Goal: Task Accomplishment & Management: Complete application form

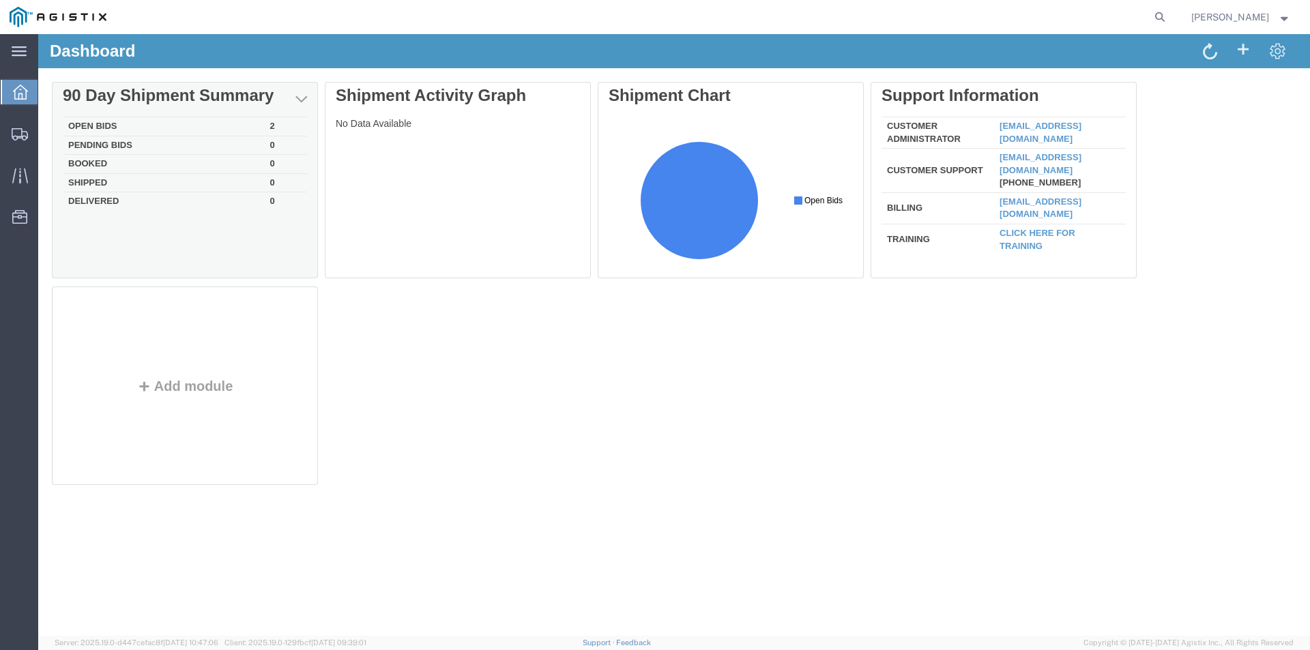
click at [86, 120] on td "Open Bids" at bounding box center [164, 126] width 202 height 19
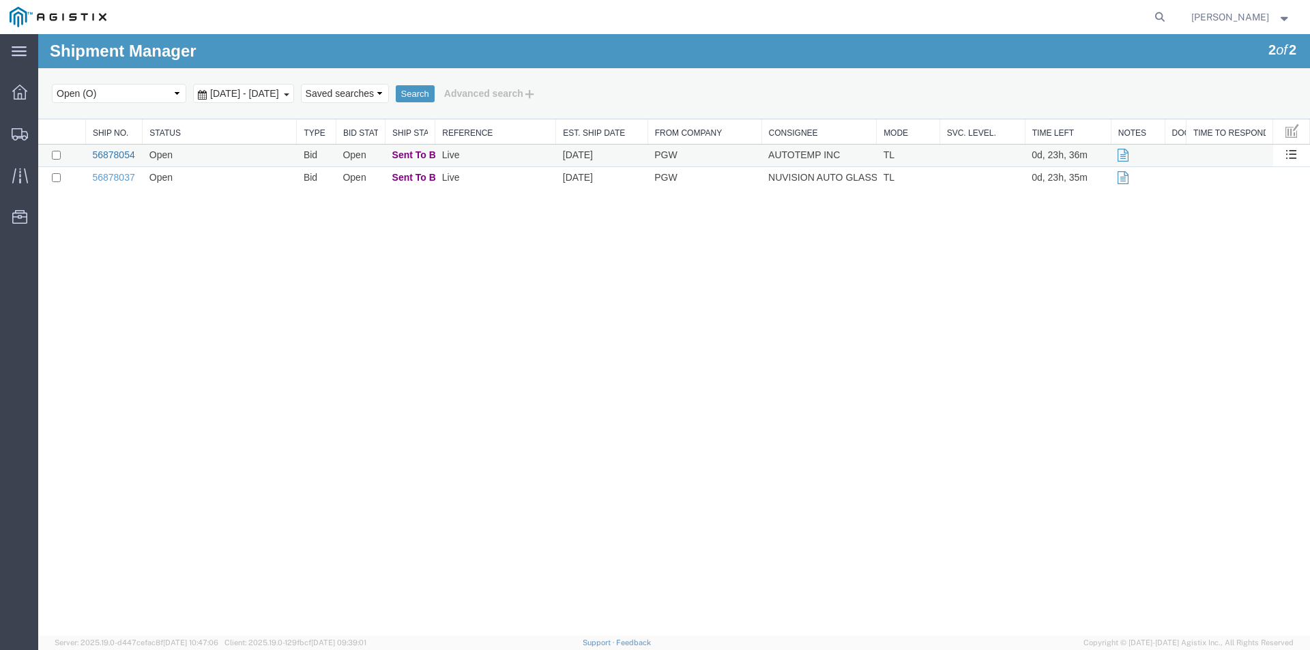
click at [102, 152] on link "56878054" at bounding box center [113, 154] width 42 height 11
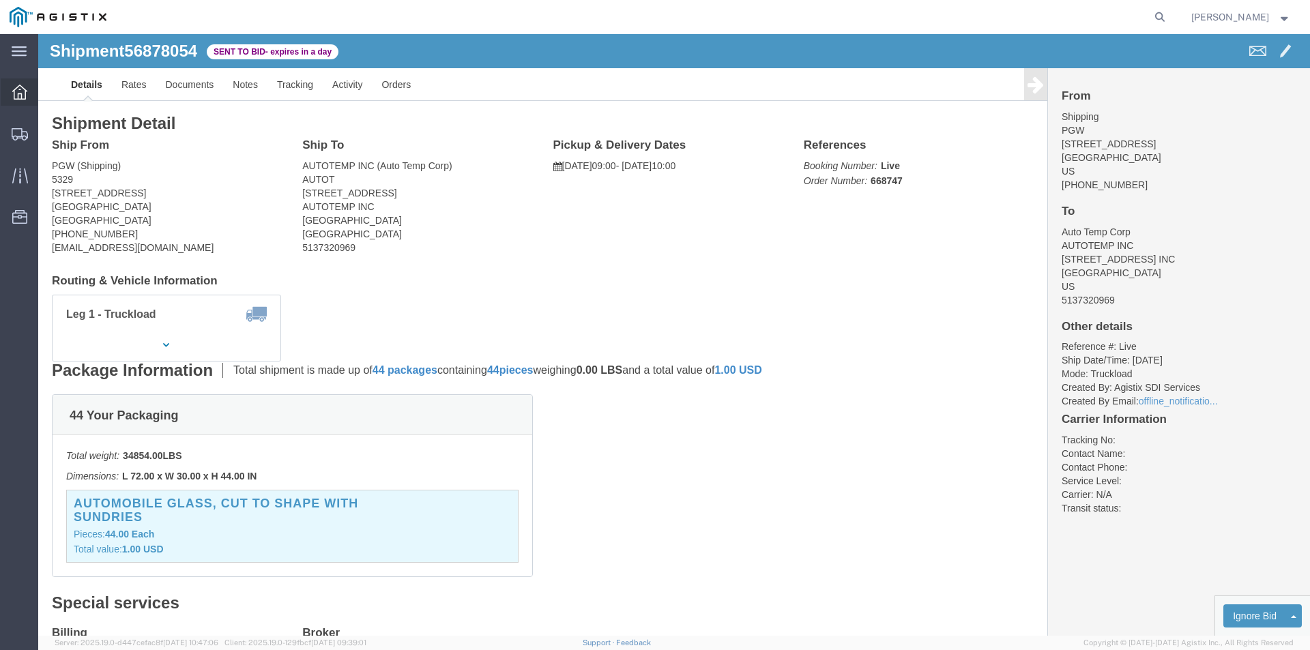
click at [18, 83] on div at bounding box center [20, 91] width 38 height 27
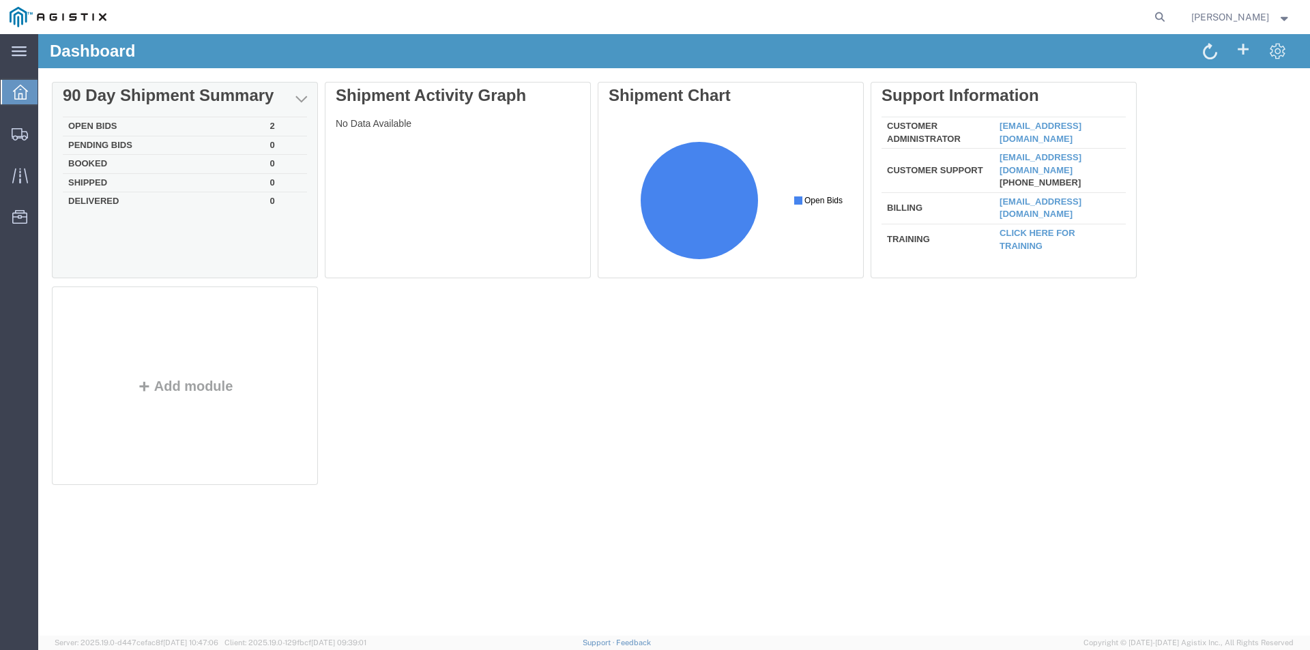
click at [86, 123] on td "Open Bids" at bounding box center [164, 126] width 202 height 19
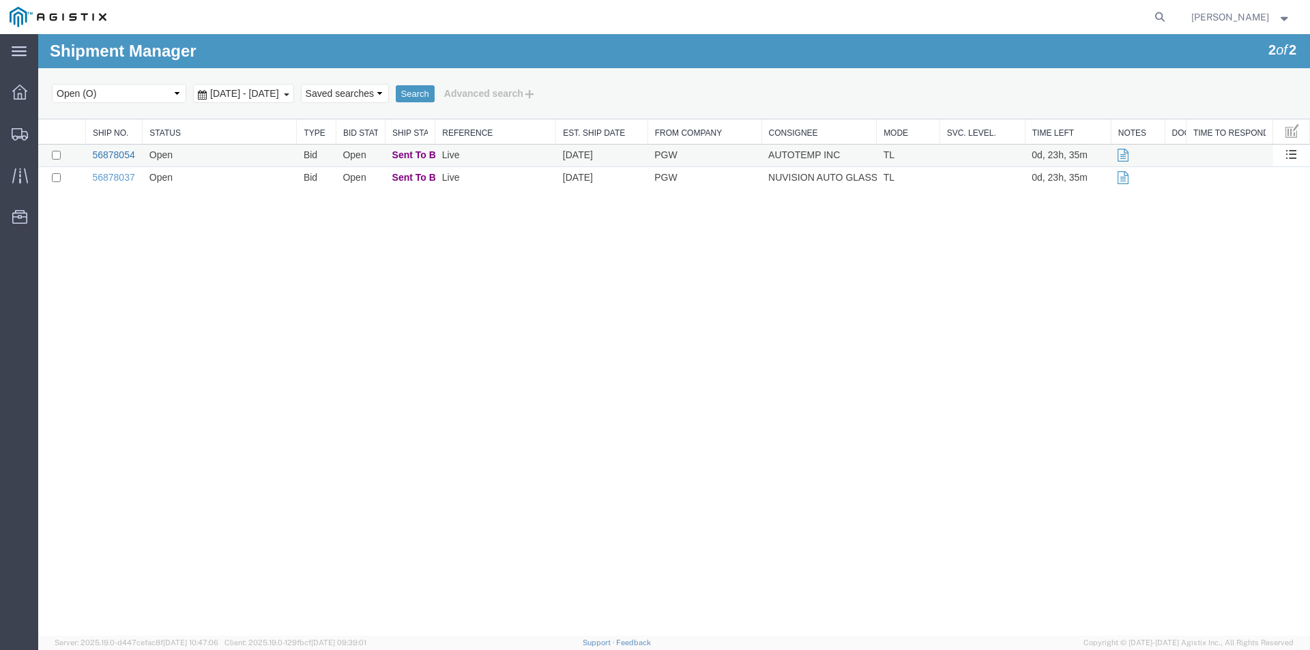
click at [108, 152] on link "56878054" at bounding box center [113, 154] width 42 height 11
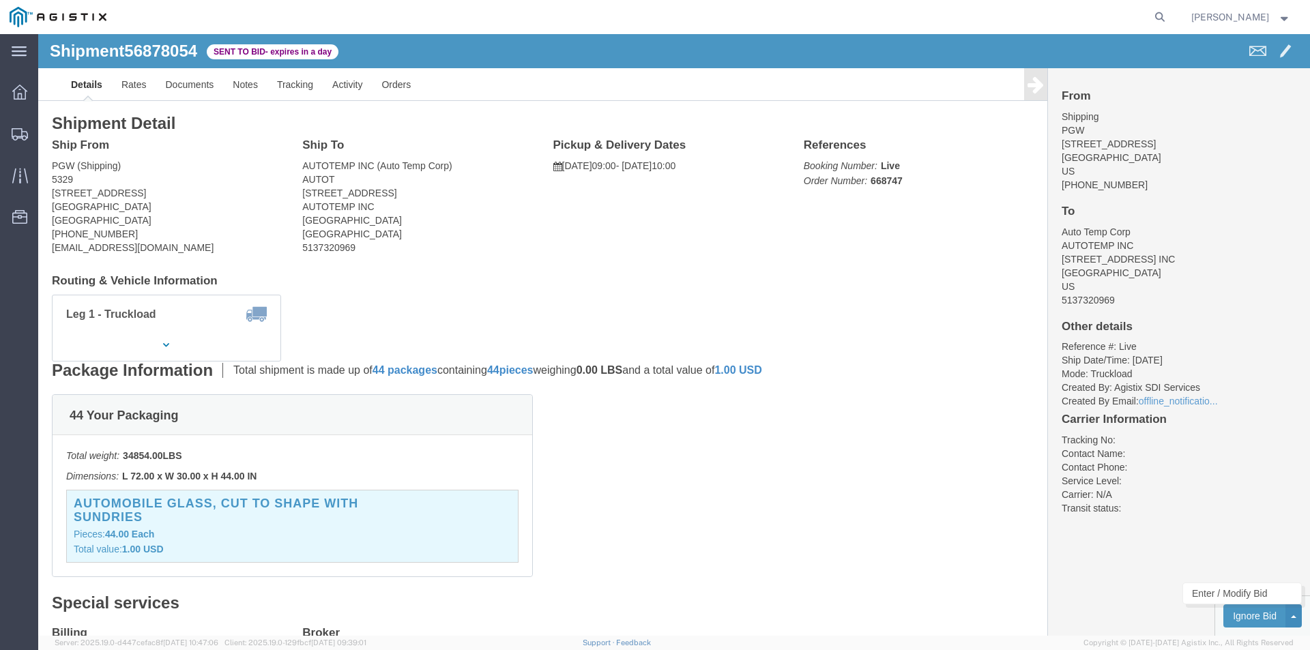
click button
click div "From Shipping PGW [STREET_ADDRESS] [PHONE_NUMBER] To Auto Temp Corp AUTOTEMP IN…"
click link "Rates"
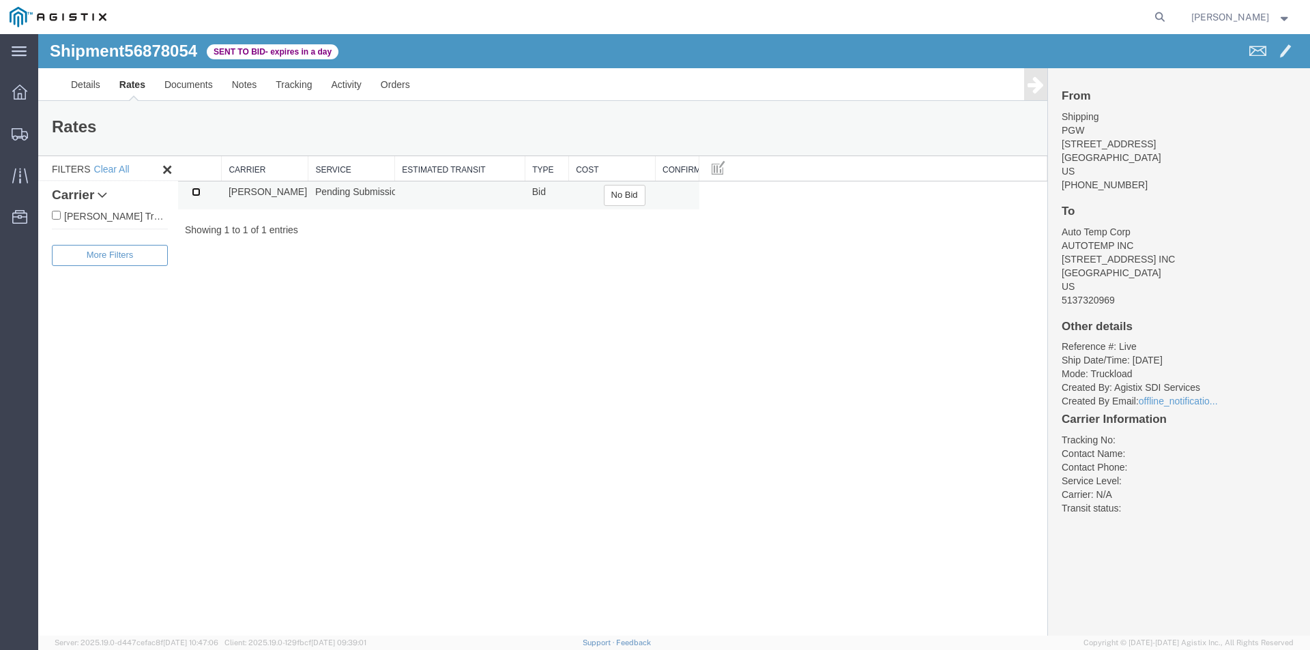
click at [194, 195] on input "checkbox" at bounding box center [196, 192] width 9 height 9
checkbox input "true"
click at [627, 197] on button "No Bid" at bounding box center [625, 195] width 42 height 21
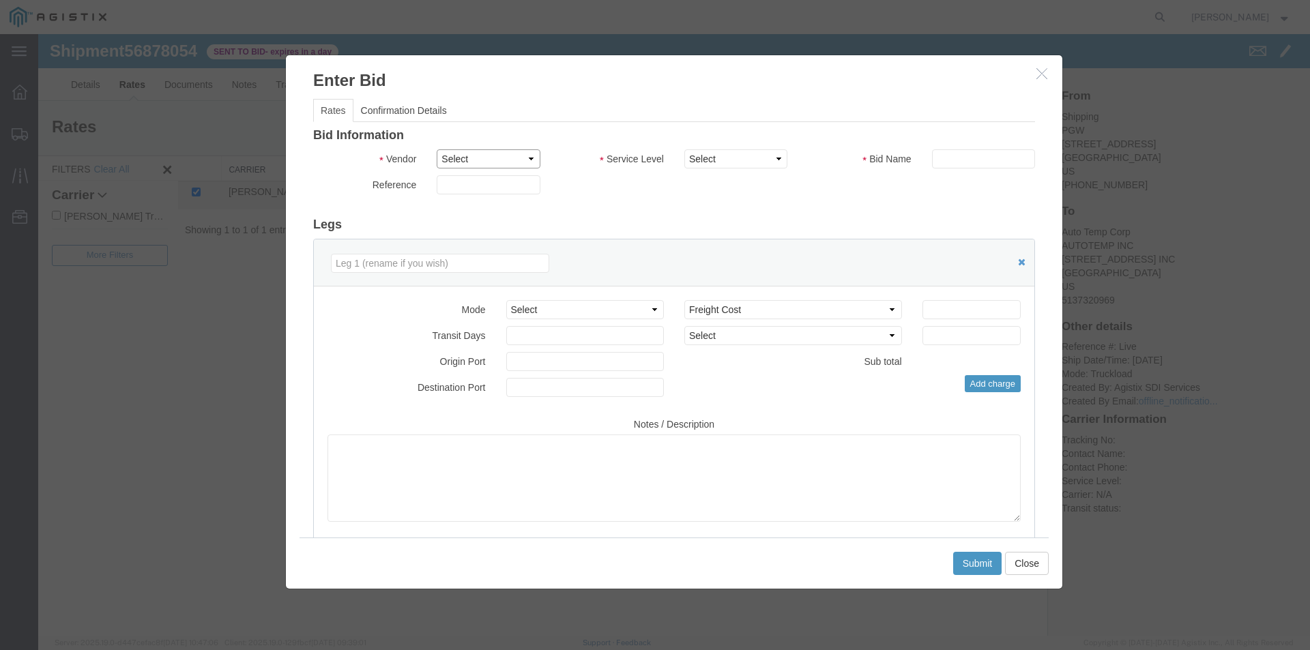
click at [525, 159] on select "Select [PERSON_NAME] Trucking LLC" at bounding box center [488, 158] width 103 height 19
select select "23493"
click at [437, 149] on select "Select [PERSON_NAME] Trucking LLC" at bounding box center [488, 158] width 103 height 19
click at [772, 164] on select "Select Rail TL Standard 3 - 5 Day" at bounding box center [735, 158] width 103 height 19
select select "43283"
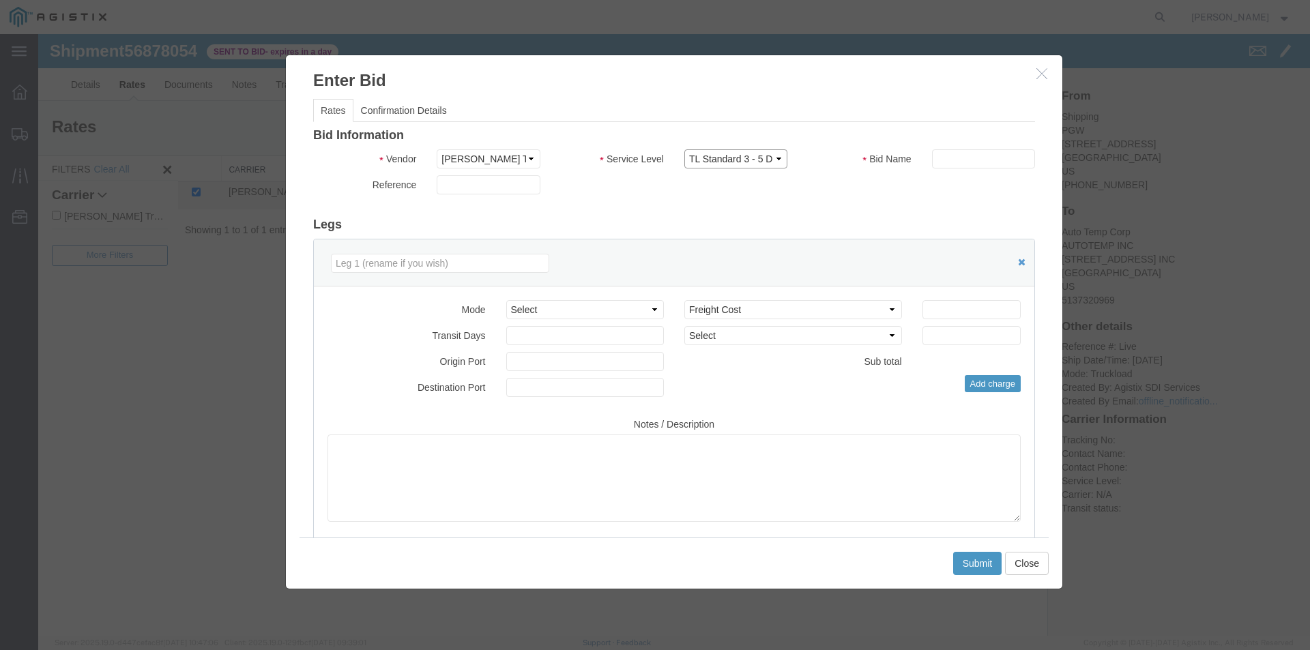
click at [684, 149] on select "Select Rail TL Standard 3 - 5 Day" at bounding box center [735, 158] width 103 height 19
click at [773, 156] on select "Select Rail TL Standard 3 - 5 Day" at bounding box center [735, 158] width 103 height 19
click at [642, 155] on label "Service Level" at bounding box center [611, 157] width 123 height 16
click at [684, 155] on select "Select Rail TL Standard 3 - 5 Day" at bounding box center [735, 158] width 103 height 19
click at [622, 157] on label "Service Level" at bounding box center [611, 157] width 123 height 16
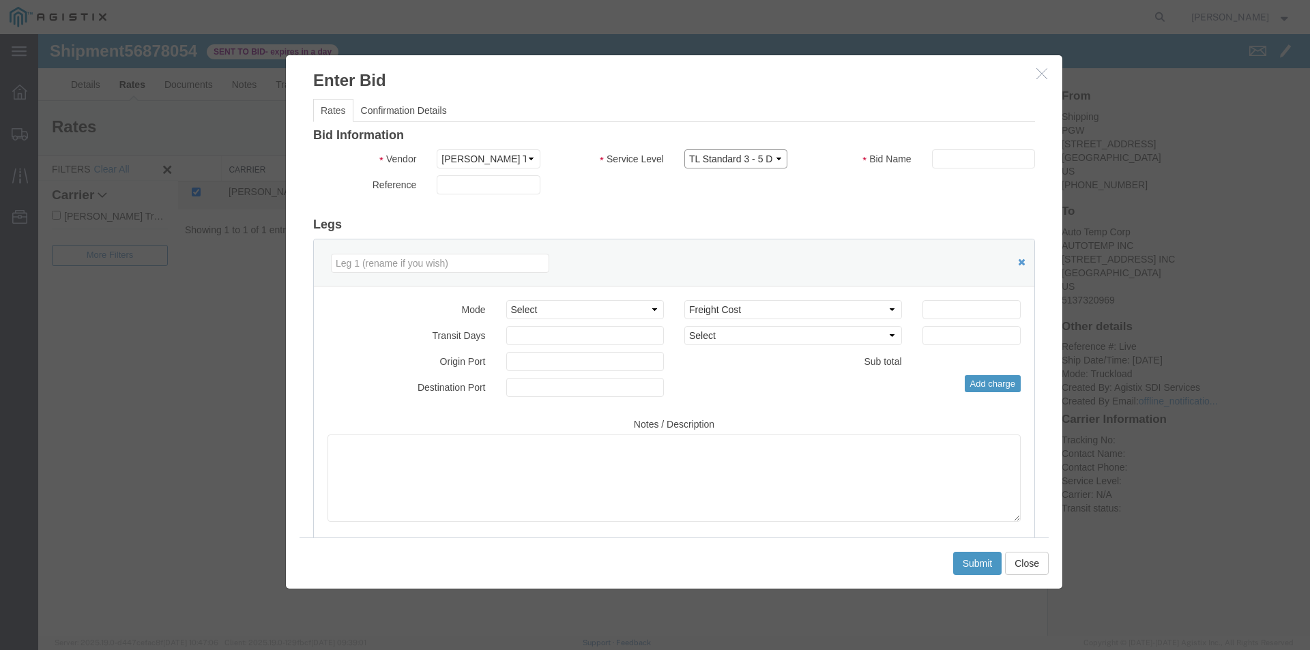
click at [684, 157] on select "Select Rail TL Standard 3 - 5 Day" at bounding box center [735, 158] width 103 height 19
click at [938, 159] on input "text" at bounding box center [983, 158] width 103 height 19
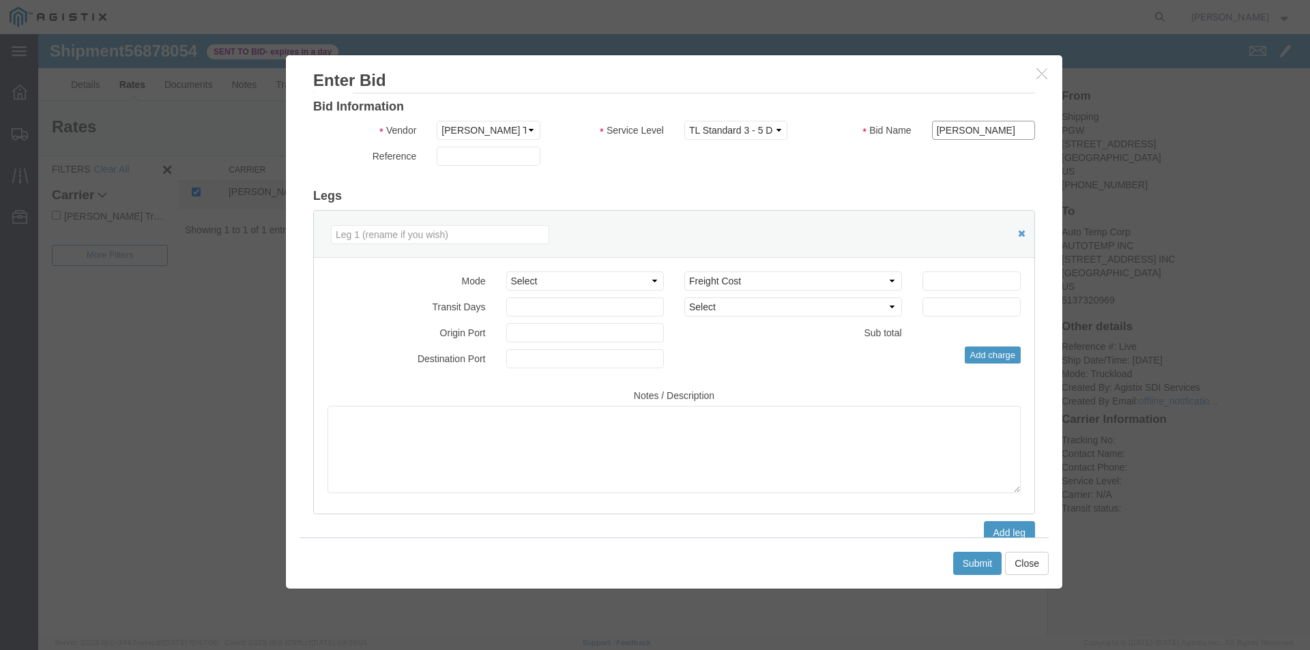
scroll to position [53, 0]
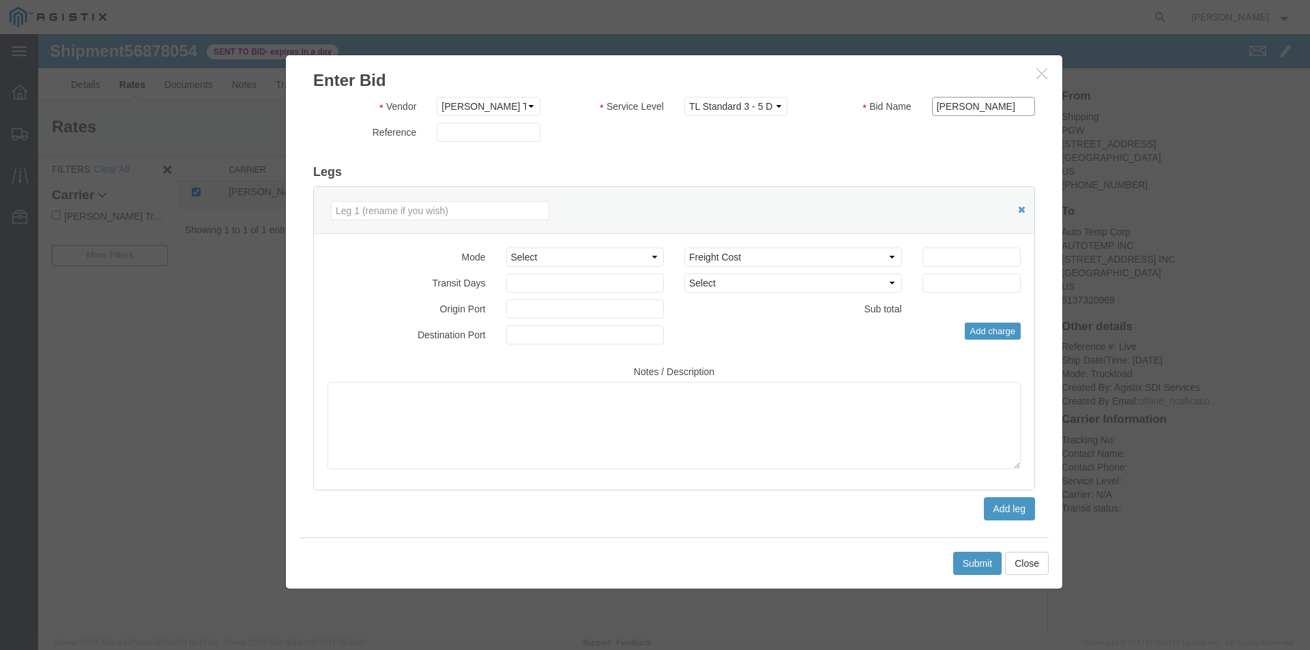
type input "[PERSON_NAME]"
click at [646, 256] on select "Select Air Less than Truckload Multi-Leg Ocean Freight Rail Small Parcel Truckl…" at bounding box center [585, 257] width 158 height 19
select select "TL"
click at [506, 248] on select "Select Air Less than Truckload Multi-Leg Ocean Freight Rail Small Parcel Truckl…" at bounding box center [585, 257] width 158 height 19
click at [992, 258] on input "number" at bounding box center [971, 257] width 98 height 19
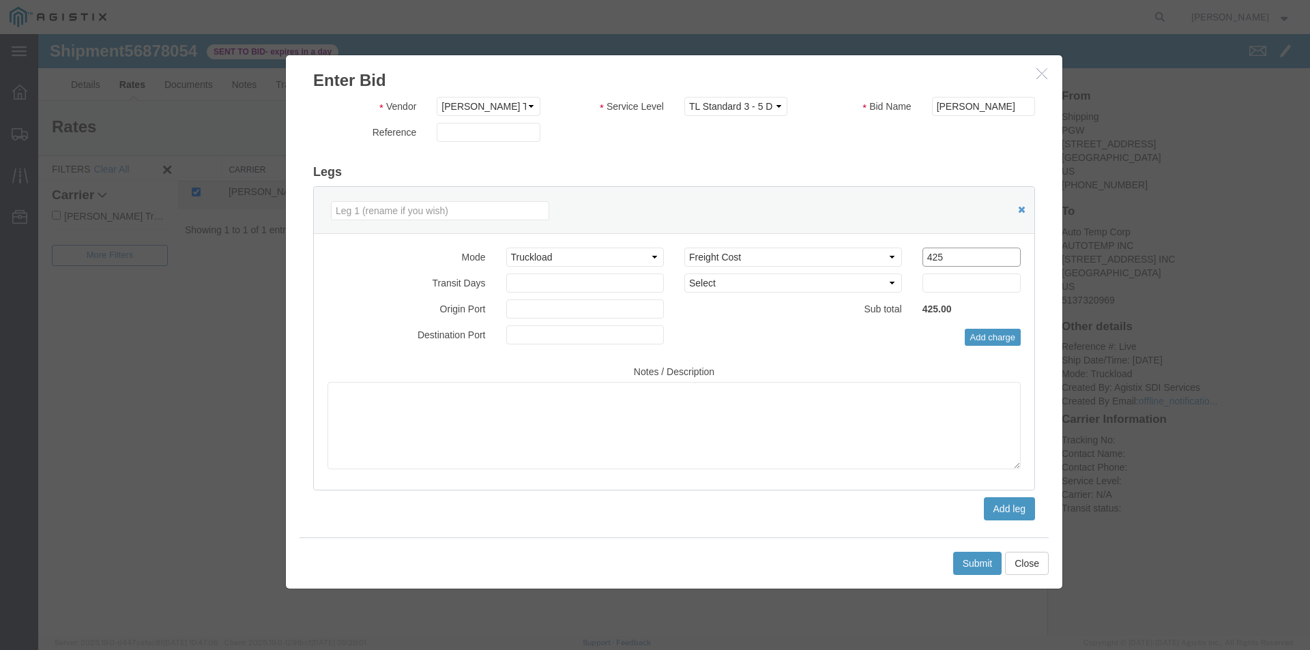
type input "425"
click at [570, 282] on input "number" at bounding box center [585, 282] width 158 height 19
type input "1"
click at [720, 280] on select "Select 2 Day Service 3 Axle Winch Truck 3 to 5 Day Service 96L Domestic Flat Ra…" at bounding box center [793, 282] width 218 height 19
select select "DIRECT_DELIVERY"
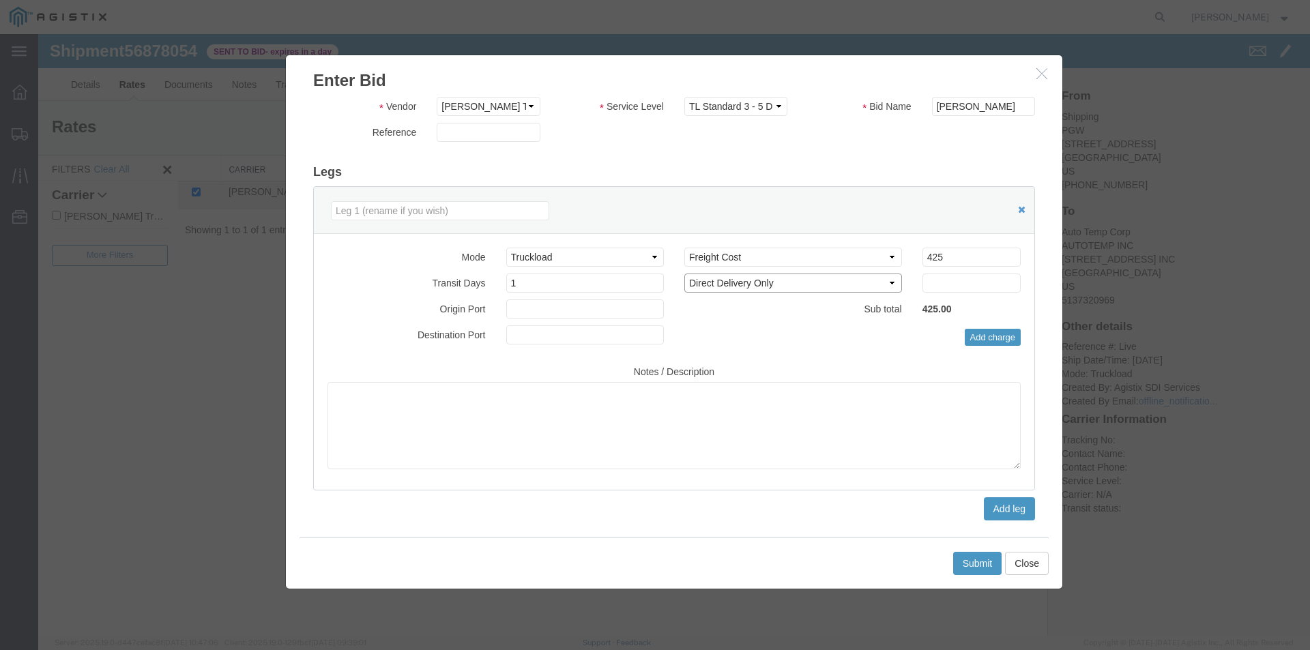
click at [684, 273] on select "Select 2 Day Service 3 Axle Winch Truck 3 to 5 Day Service 96L Domestic Flat Ra…" at bounding box center [793, 282] width 218 height 19
drag, startPoint x: 514, startPoint y: 313, endPoint x: 527, endPoint y: 316, distance: 12.7
click at [515, 313] on input "text" at bounding box center [585, 308] width 158 height 19
type input "chillicothe"
click at [553, 331] on input "text" at bounding box center [585, 334] width 158 height 19
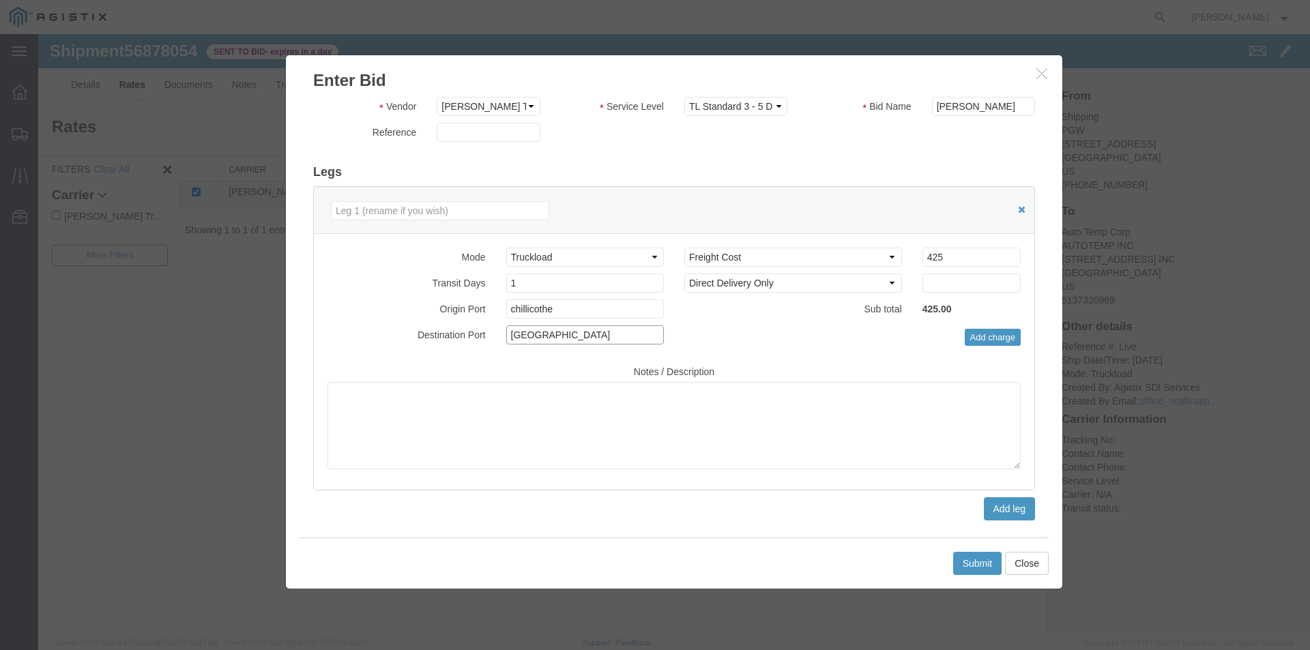
type input "[GEOGRAPHIC_DATA]"
click at [942, 261] on input "425" at bounding box center [971, 257] width 98 height 19
click at [1003, 255] on input "425.01" at bounding box center [971, 257] width 98 height 19
drag, startPoint x: 957, startPoint y: 262, endPoint x: 907, endPoint y: 261, distance: 49.8
click at [912, 261] on div "Bid amount 1 425.01" at bounding box center [971, 257] width 119 height 19
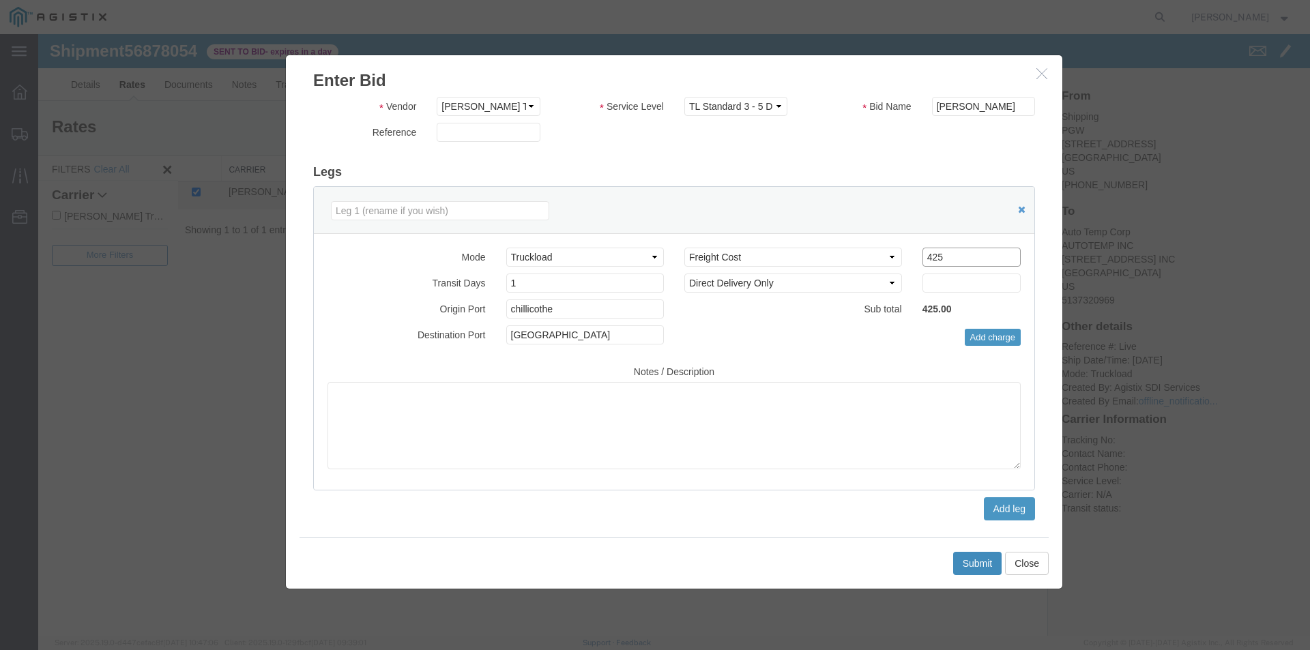
type input "425"
click at [976, 561] on button "Submit" at bounding box center [977, 563] width 49 height 23
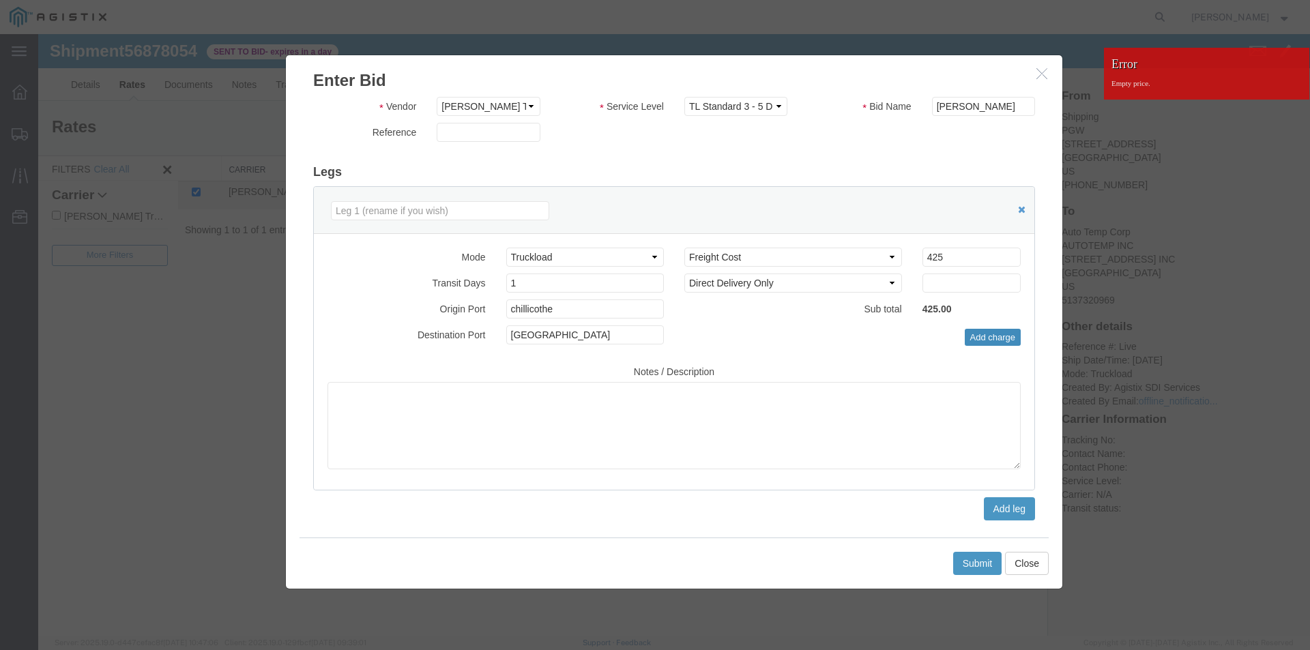
click at [1000, 336] on button "Add charge" at bounding box center [992, 338] width 57 height 18
select select
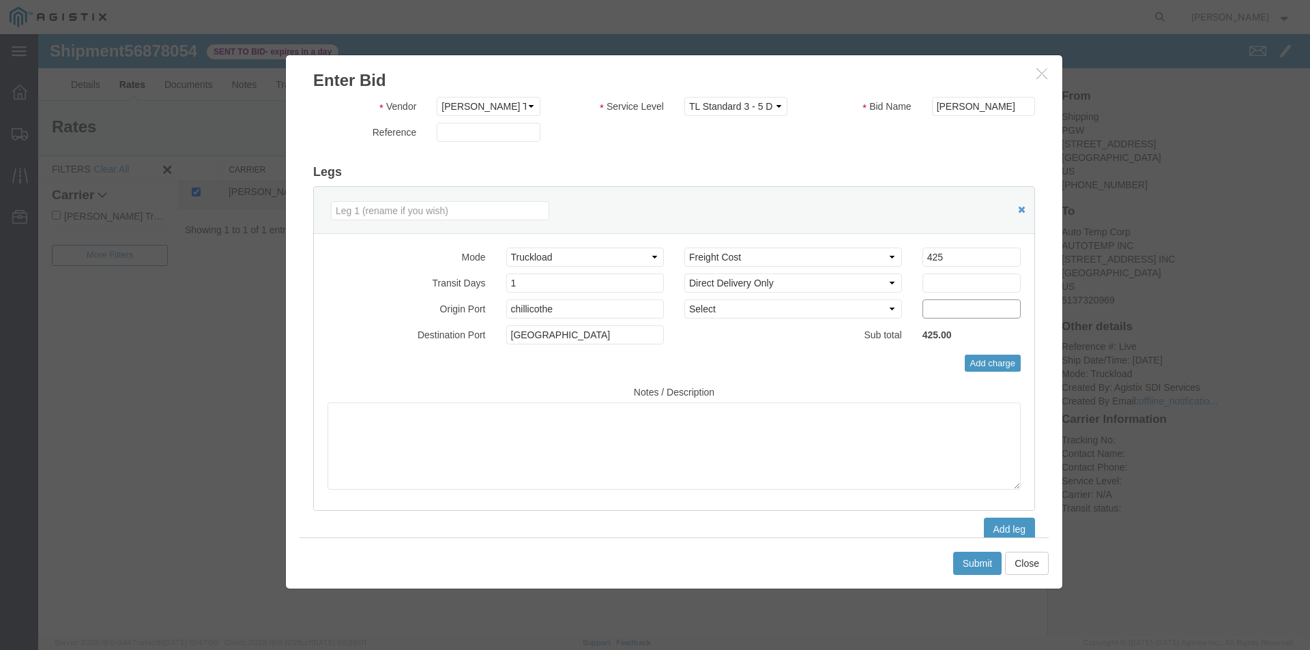
click at [929, 310] on input "number" at bounding box center [971, 308] width 98 height 19
type input "425"
drag, startPoint x: 943, startPoint y: 308, endPoint x: 894, endPoint y: 311, distance: 48.5
click at [895, 311] on div "Select 2 Day Service 3 Axle Winch Truck 3 to 5 Day Service 96L Domestic Flat Ra…" at bounding box center [852, 308] width 357 height 19
click at [987, 557] on button "Submit" at bounding box center [977, 563] width 49 height 23
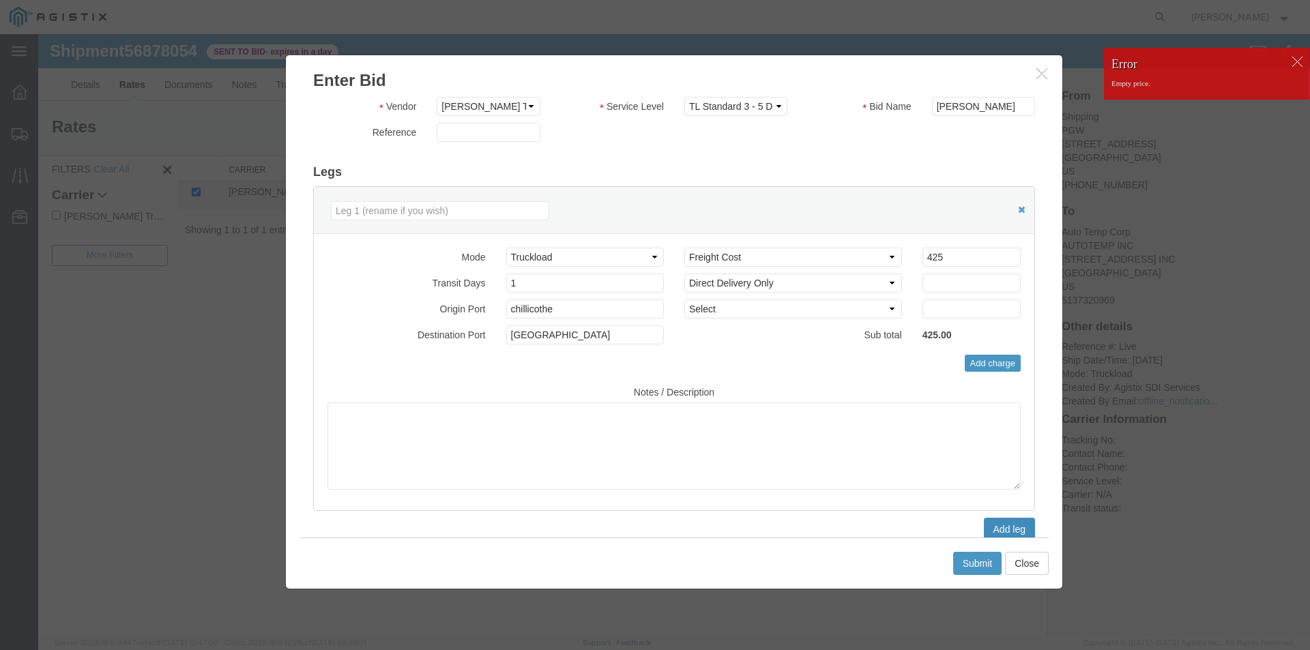
click at [1002, 524] on button "Add leg" at bounding box center [1008, 529] width 51 height 23
select select
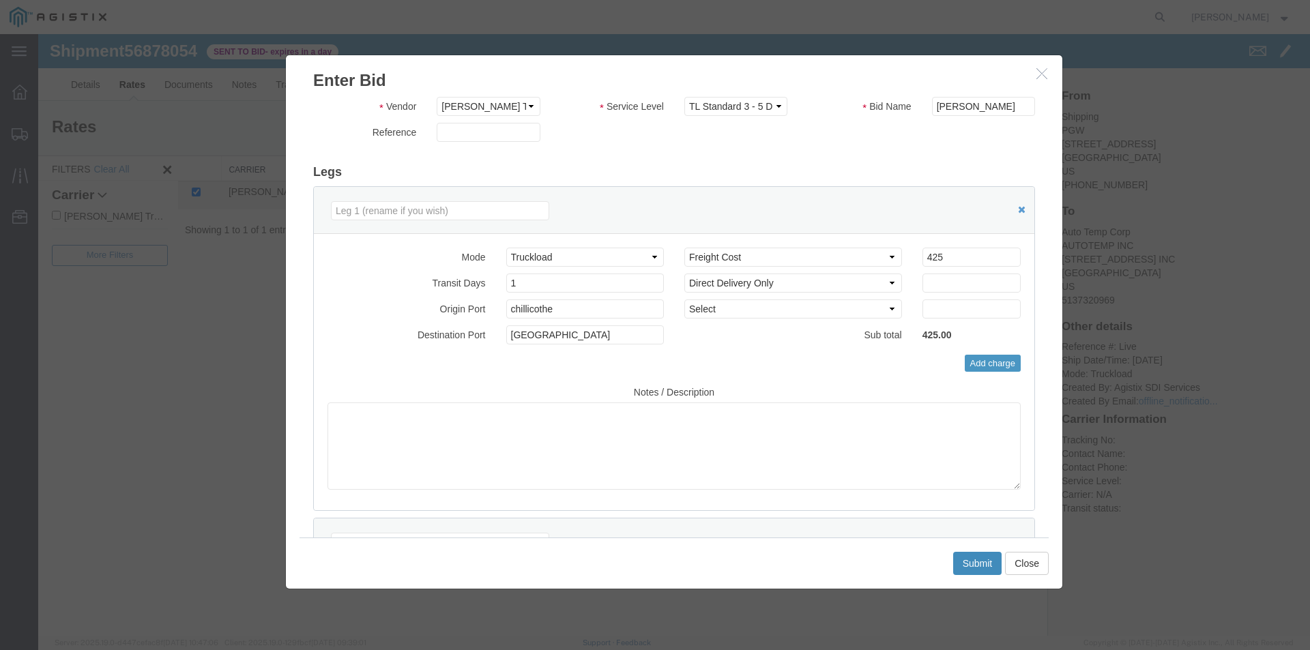
click at [977, 566] on button "Submit" at bounding box center [977, 563] width 49 height 23
click at [980, 557] on button "Submit" at bounding box center [977, 563] width 49 height 23
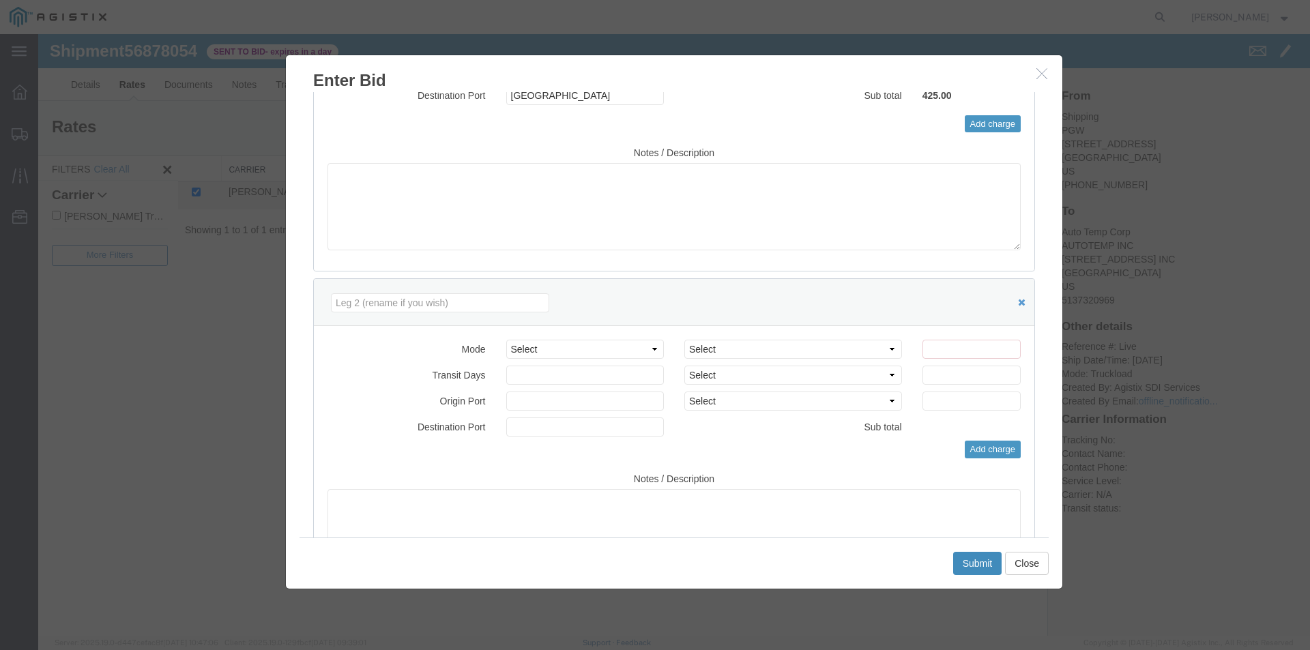
scroll to position [368, 0]
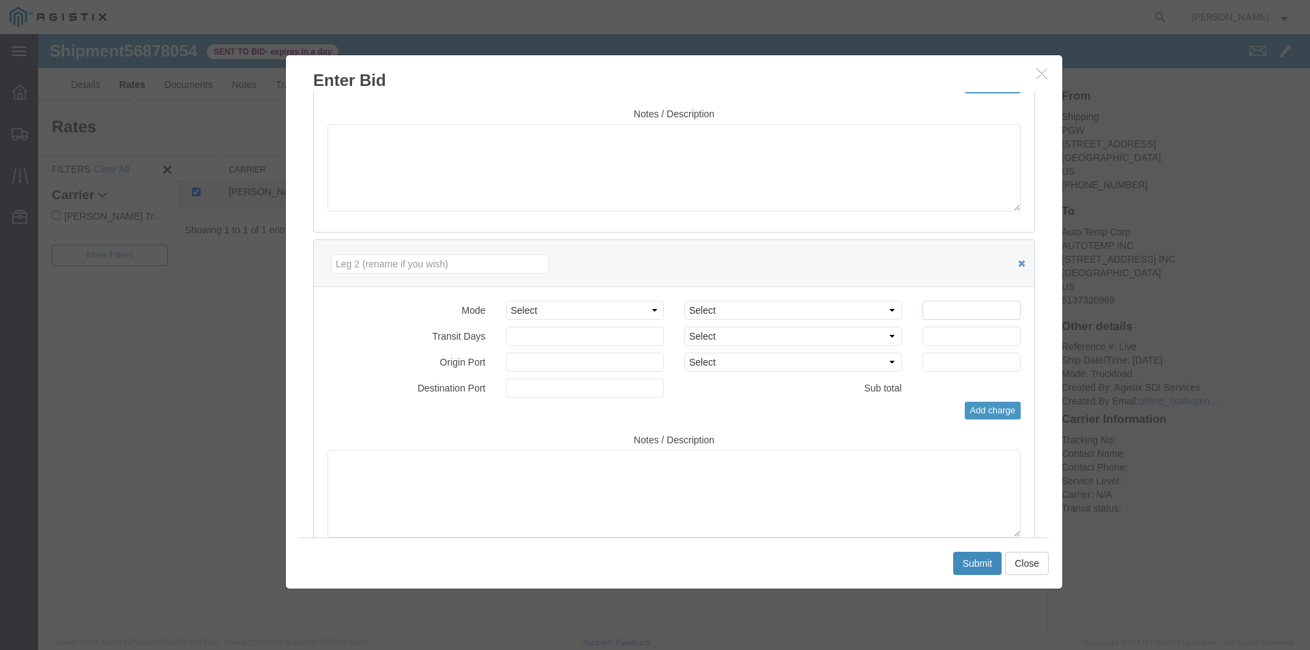
click at [979, 565] on button "Submit" at bounding box center [977, 563] width 49 height 23
click at [647, 310] on select "Select Air Less than Truckload Multi-Leg Ocean Freight Rail Small Parcel Truckl…" at bounding box center [585, 310] width 158 height 19
select select "SMAL"
click at [506, 301] on select "Select Air Less than Truckload Multi-Leg Ocean Freight Rail Small Parcel Truckl…" at bounding box center [585, 310] width 158 height 19
click at [651, 308] on select "Select Air Less than Truckload Multi-Leg Ocean Freight Rail Small Parcel Truckl…" at bounding box center [585, 310] width 158 height 19
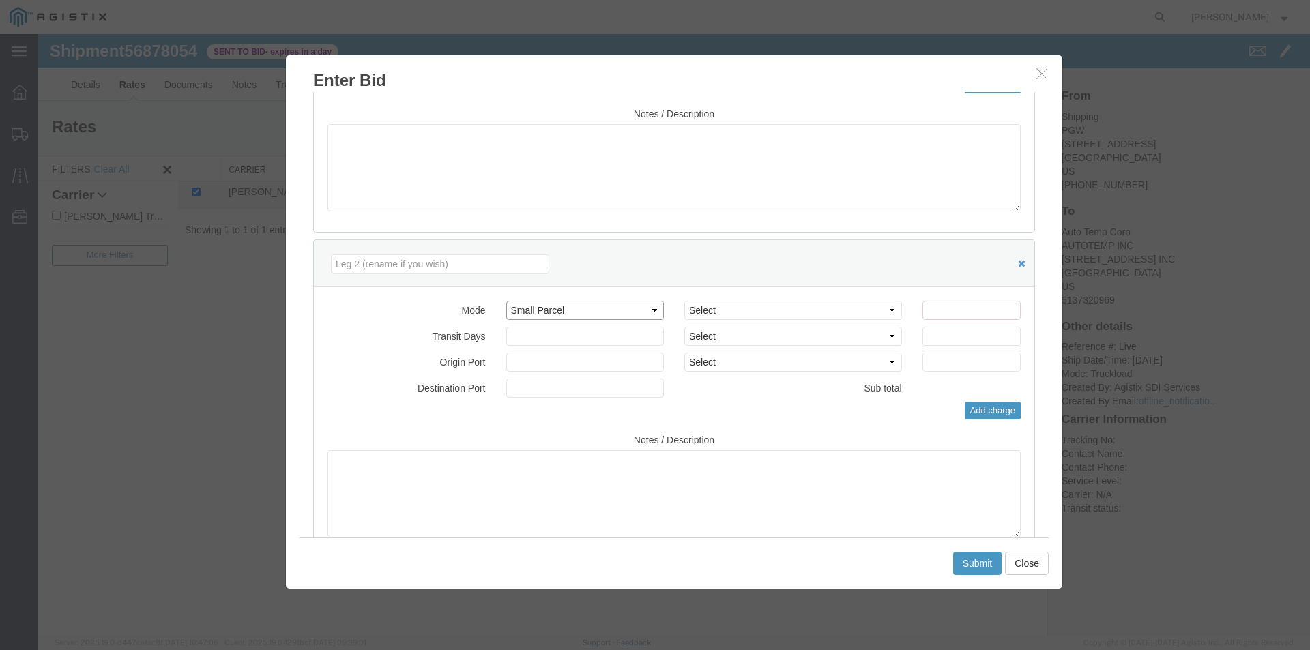
scroll to position [0, 0]
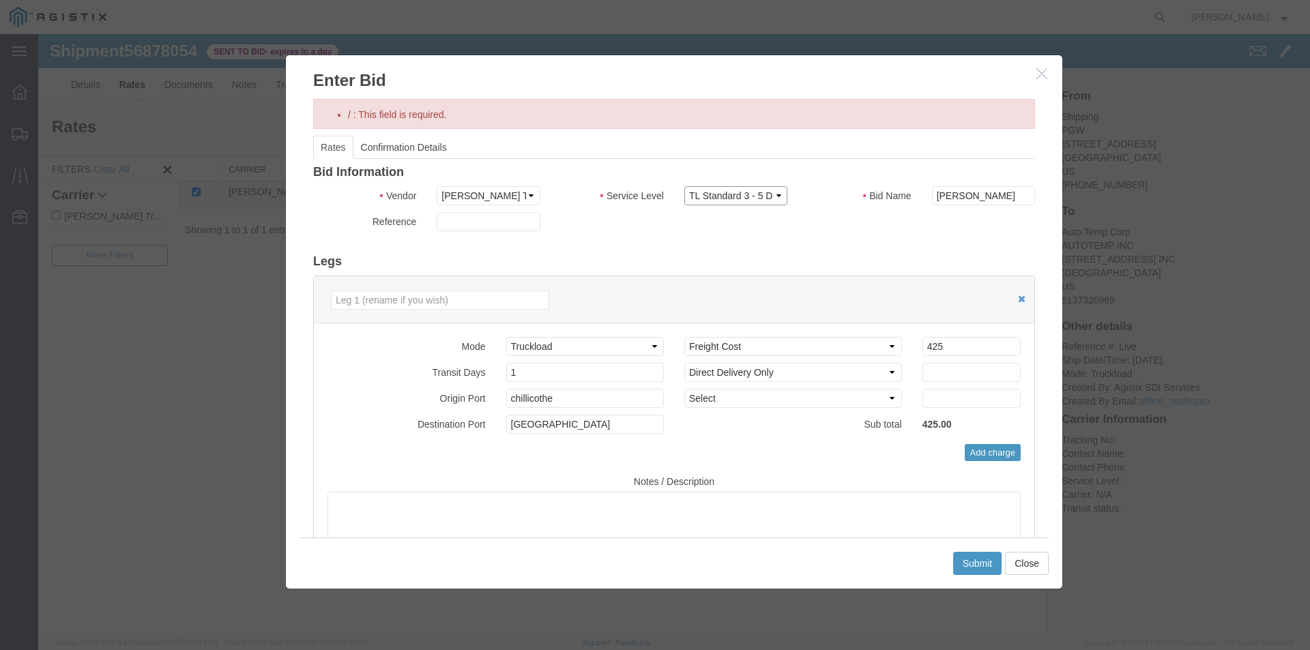
click at [772, 198] on select "Select Rail TL Standard 3 - 5 Day" at bounding box center [735, 195] width 103 height 19
select select
click at [684, 186] on select "Select Rail TL Standard 3 - 5 Day" at bounding box center [735, 195] width 103 height 19
click at [478, 225] on input "text" at bounding box center [488, 221] width 103 height 19
type input "668747"
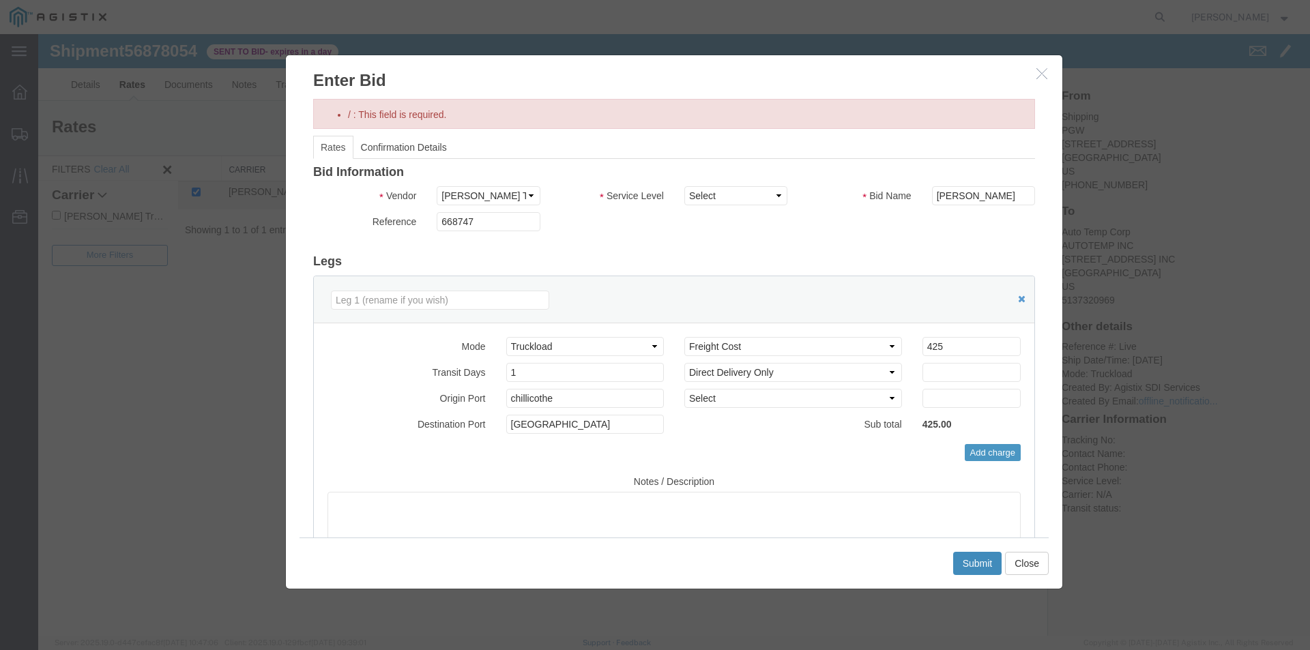
click at [977, 559] on button "Submit" at bounding box center [977, 563] width 49 height 23
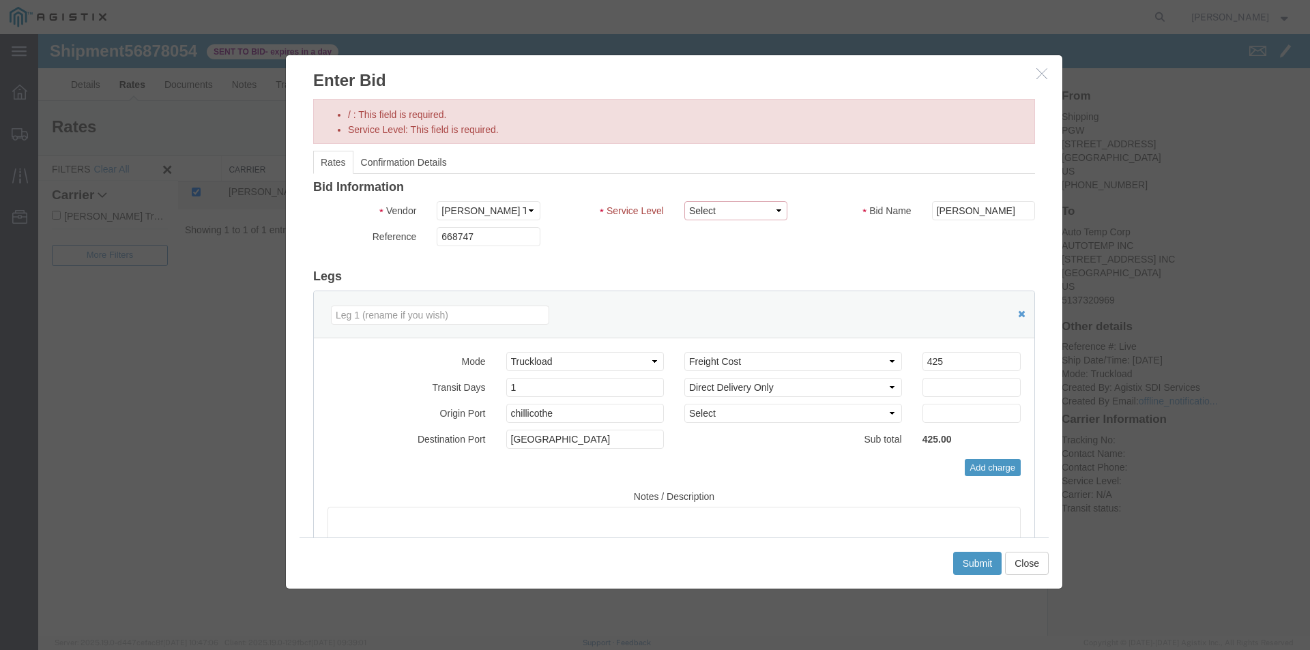
click at [770, 209] on select "Select Rail TL Standard 3 - 5 Day" at bounding box center [735, 210] width 103 height 19
select select "43283"
click at [684, 201] on select "Select Rail TL Standard 3 - 5 Day" at bounding box center [735, 210] width 103 height 19
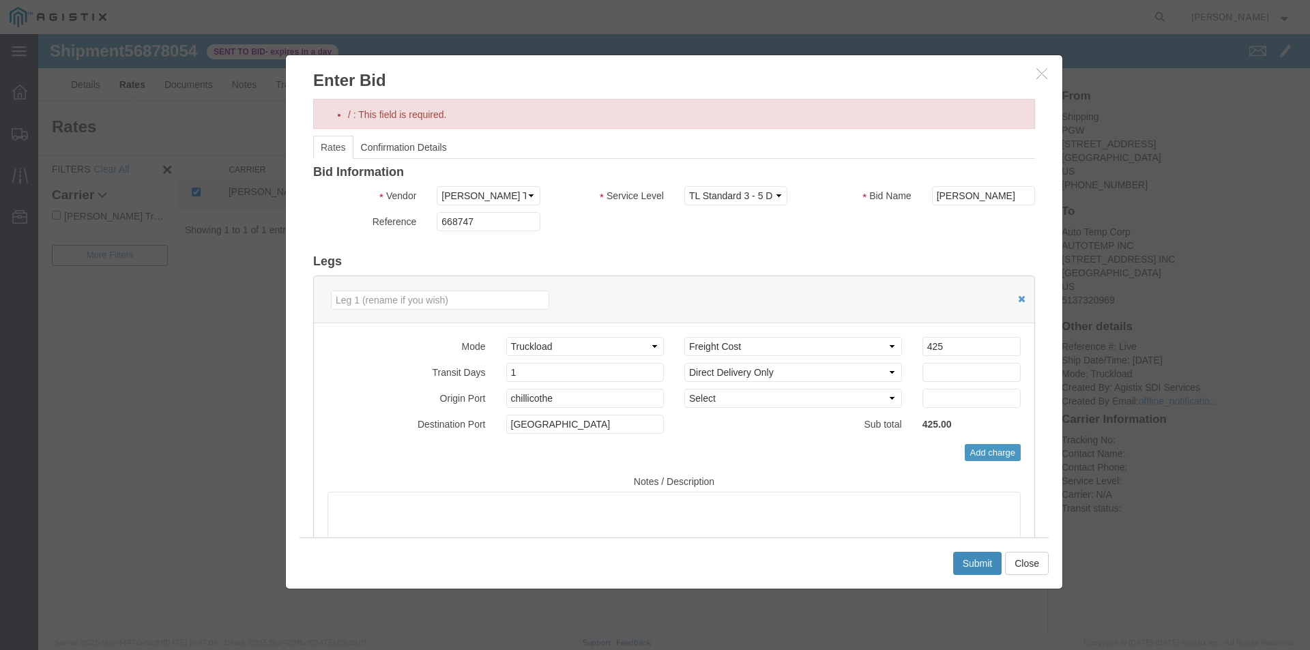
click at [980, 564] on button "Submit" at bounding box center [977, 563] width 49 height 23
click at [403, 146] on link "Confirmation Details" at bounding box center [403, 147] width 101 height 23
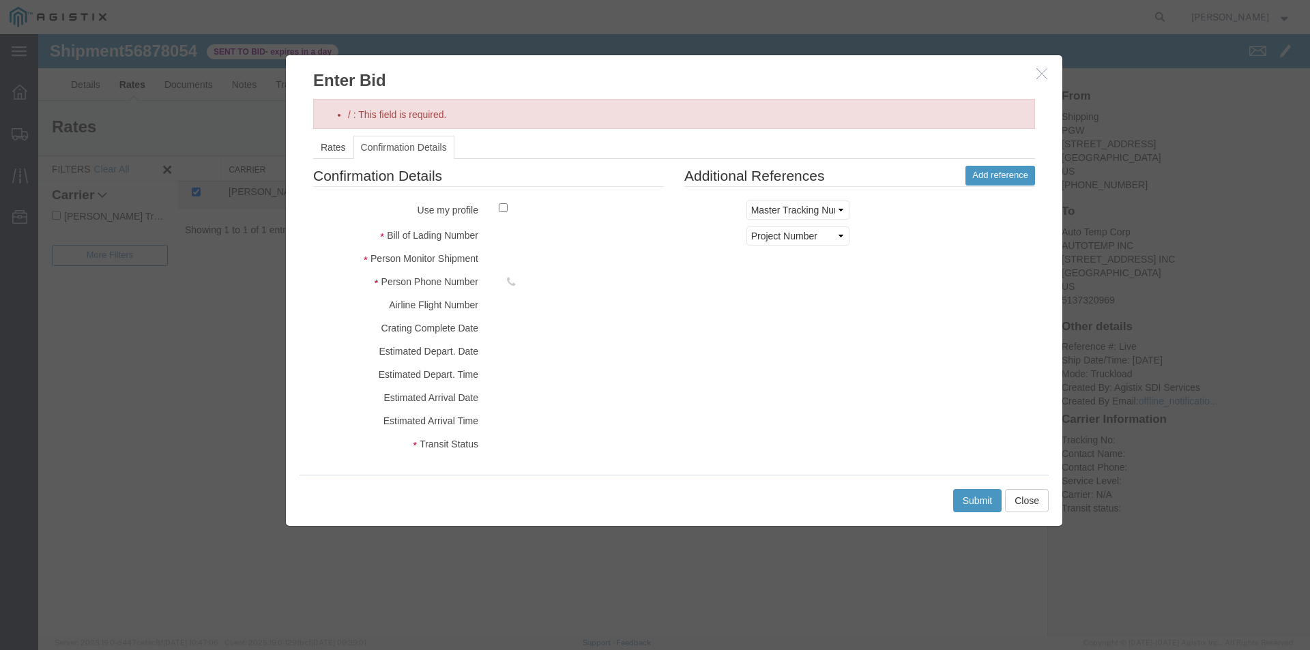
click at [497, 207] on div at bounding box center [581, 210] width 186 height 18
click at [500, 209] on input "checkbox" at bounding box center [503, 207] width 9 height 9
checkbox input "true"
click at [974, 502] on button "Submit" at bounding box center [977, 500] width 49 height 23
click at [456, 441] on label "Transit Status" at bounding box center [396, 442] width 186 height 16
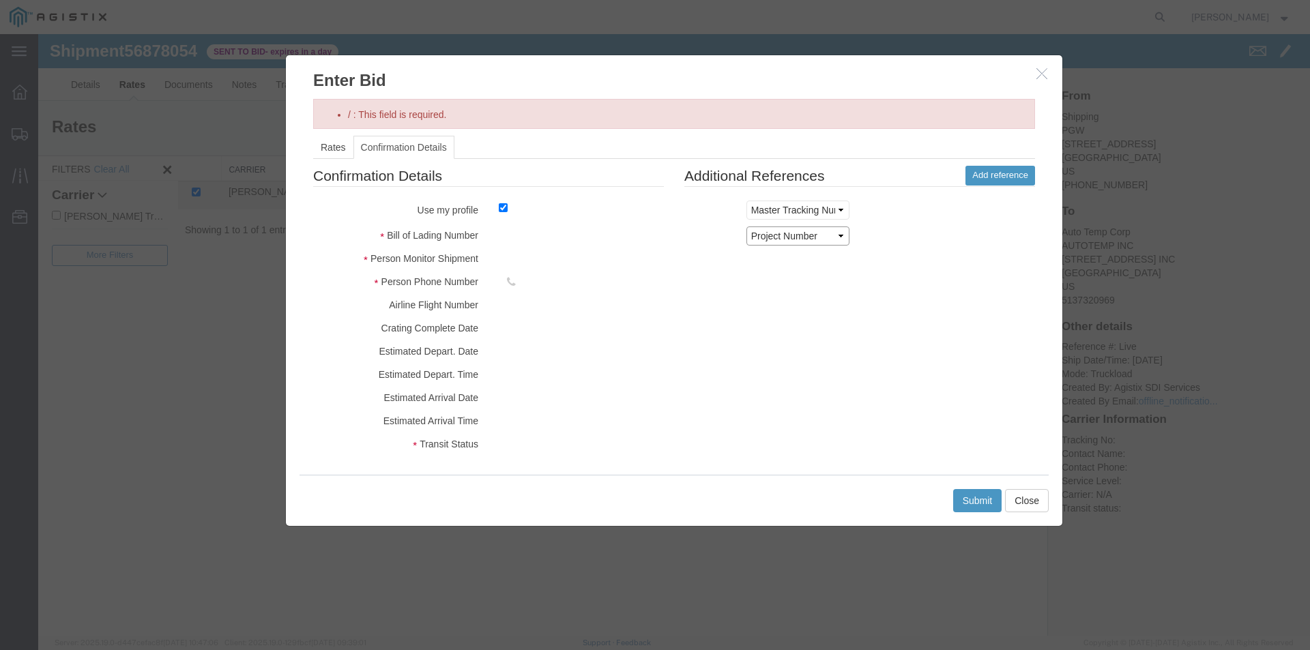
click at [836, 232] on select "Select Account Type Activity ID Airline Appointment Number ASN Batch Request # …" at bounding box center [797, 235] width 103 height 19
select select "PICKUPNUM"
click at [746, 226] on select "Select Account Type Activity ID Airline Appointment Number ASN Batch Request # …" at bounding box center [797, 235] width 103 height 19
click at [837, 210] on select "Select Account Type Activity ID Airline Appointment Number ASN Batch Request # …" at bounding box center [797, 210] width 103 height 19
select select "DELNUM"
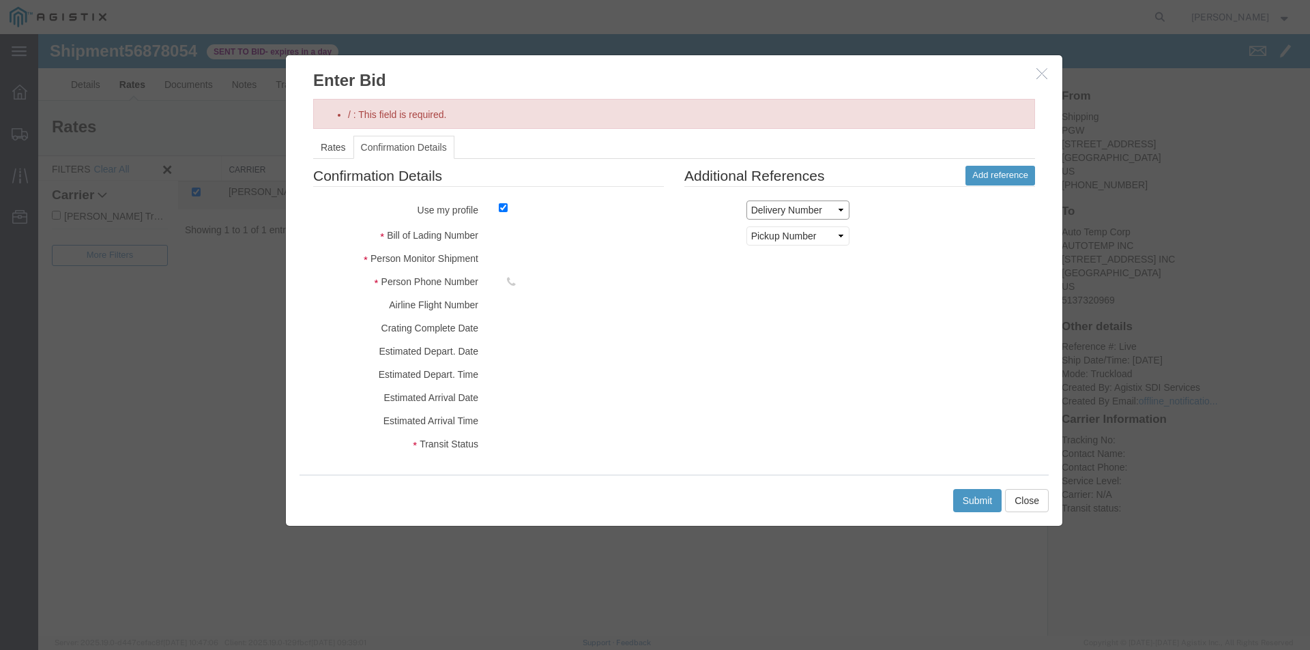
click at [746, 201] on select "Select Account Type Activity ID Airline Appointment Number ASN Batch Request # …" at bounding box center [797, 210] width 103 height 19
click at [974, 503] on button "Submit" at bounding box center [977, 500] width 49 height 23
click at [1007, 172] on link "Add reference" at bounding box center [1000, 176] width 70 height 20
click at [833, 258] on select "Select Account Type Activity ID Airline Appointment Number ASN Batch Request # …" at bounding box center [797, 261] width 103 height 19
select select "PRONUMBER"
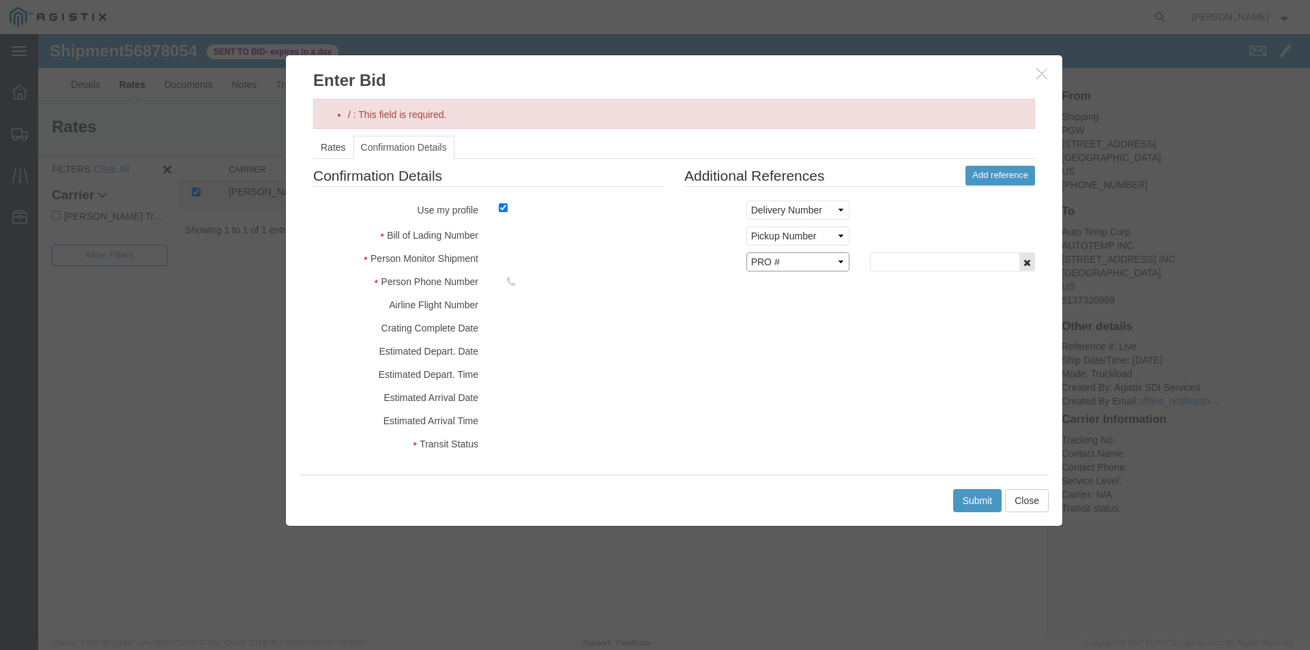
click at [746, 252] on select "Select Account Type Activity ID Airline Appointment Number ASN Batch Request # …" at bounding box center [797, 261] width 103 height 19
click at [980, 257] on input "text" at bounding box center [945, 261] width 150 height 19
type input "0203"
click at [983, 502] on button "Submit" at bounding box center [977, 500] width 49 height 23
click at [1044, 73] on icon "button" at bounding box center [1041, 74] width 11 height 12
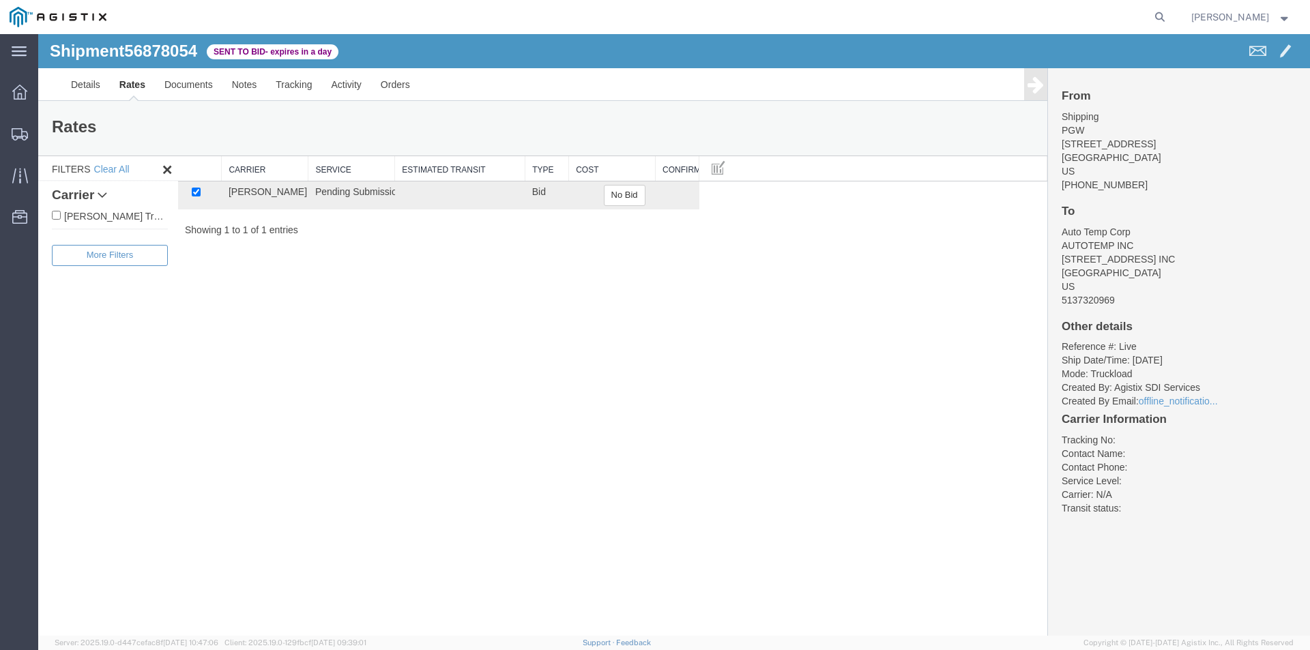
click at [1086, 146] on address "Shipping PGW [STREET_ADDRESS] [PHONE_NUMBER]" at bounding box center [1178, 151] width 235 height 82
click at [1110, 103] on h4 "From" at bounding box center [1178, 96] width 235 height 13
click at [623, 197] on button "No Bid" at bounding box center [625, 195] width 42 height 21
click at [554, 169] on div at bounding box center [673, 335] width 1271 height 602
click at [353, 81] on link "Activity" at bounding box center [346, 84] width 49 height 33
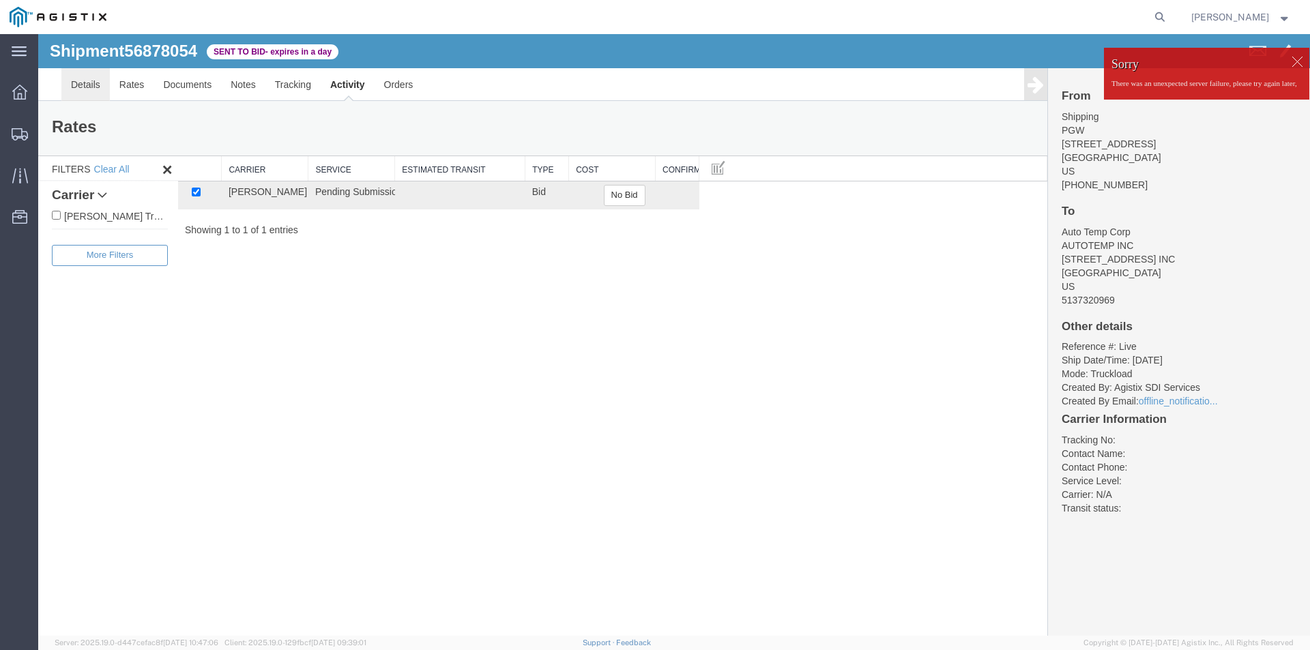
click at [90, 80] on link "Details" at bounding box center [85, 84] width 48 height 33
click at [158, 87] on link "Documents" at bounding box center [190, 84] width 68 height 33
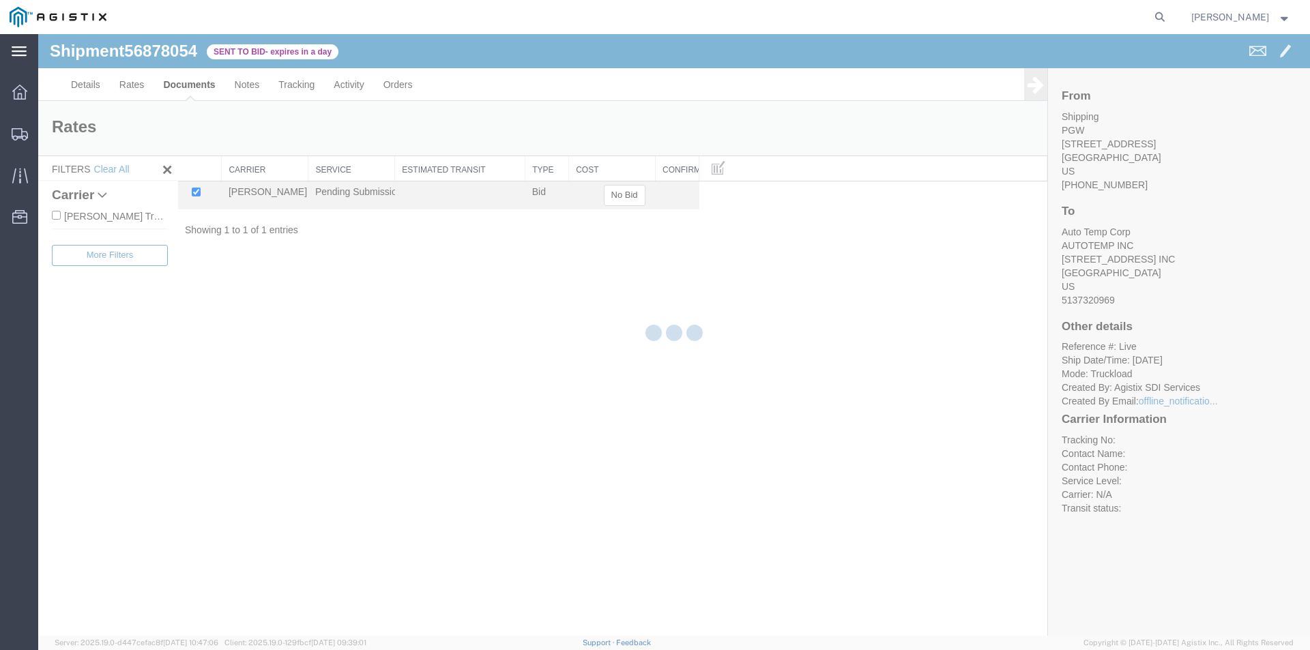
click at [17, 47] on icon at bounding box center [19, 51] width 15 height 10
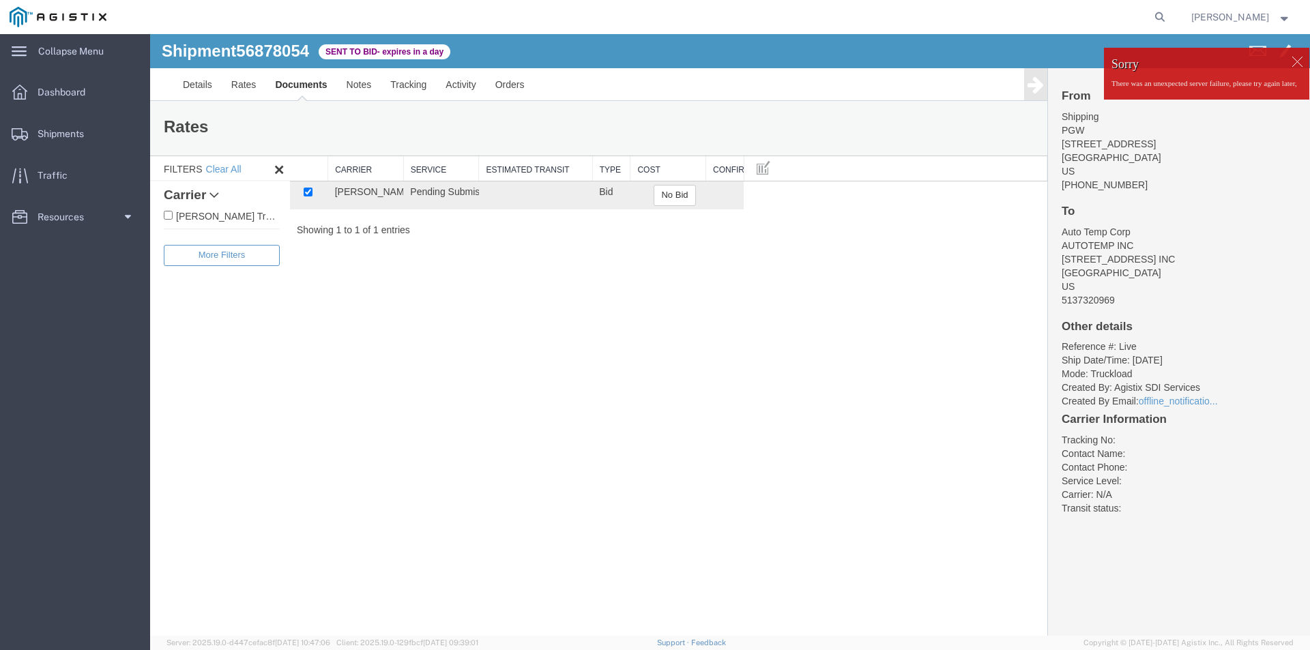
click at [1289, 60] on div at bounding box center [1296, 61] width 20 height 20
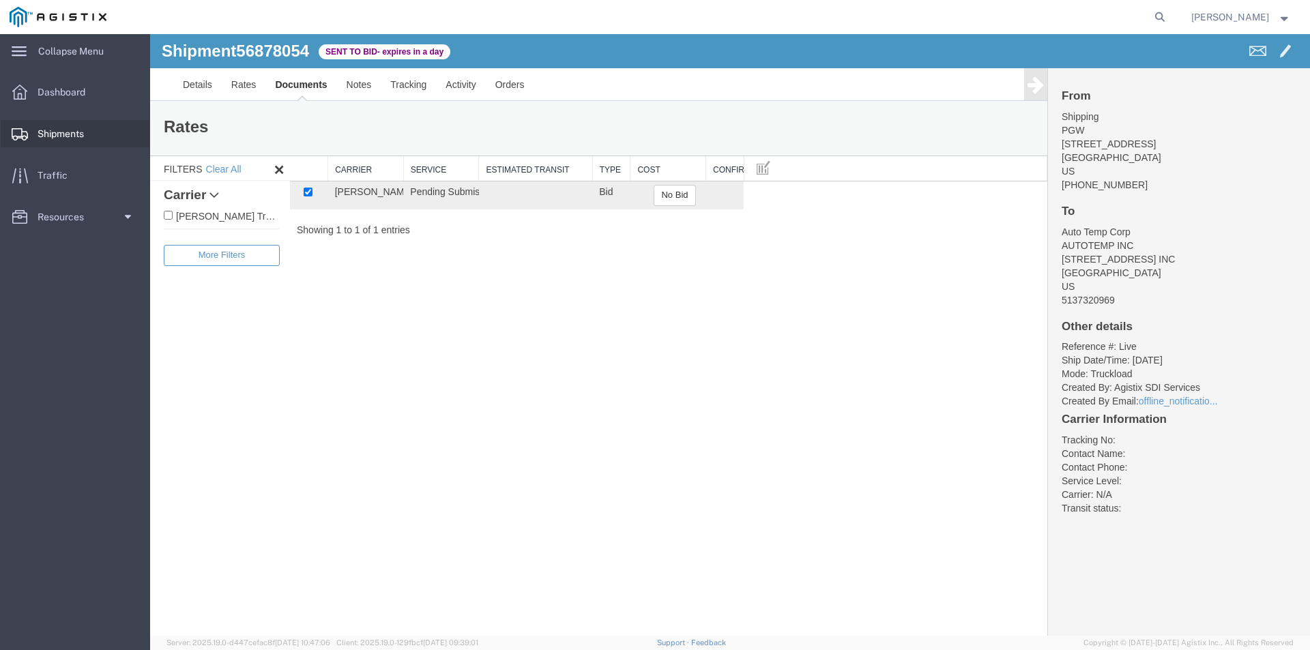
click at [46, 132] on span "Shipments" at bounding box center [66, 133] width 56 height 27
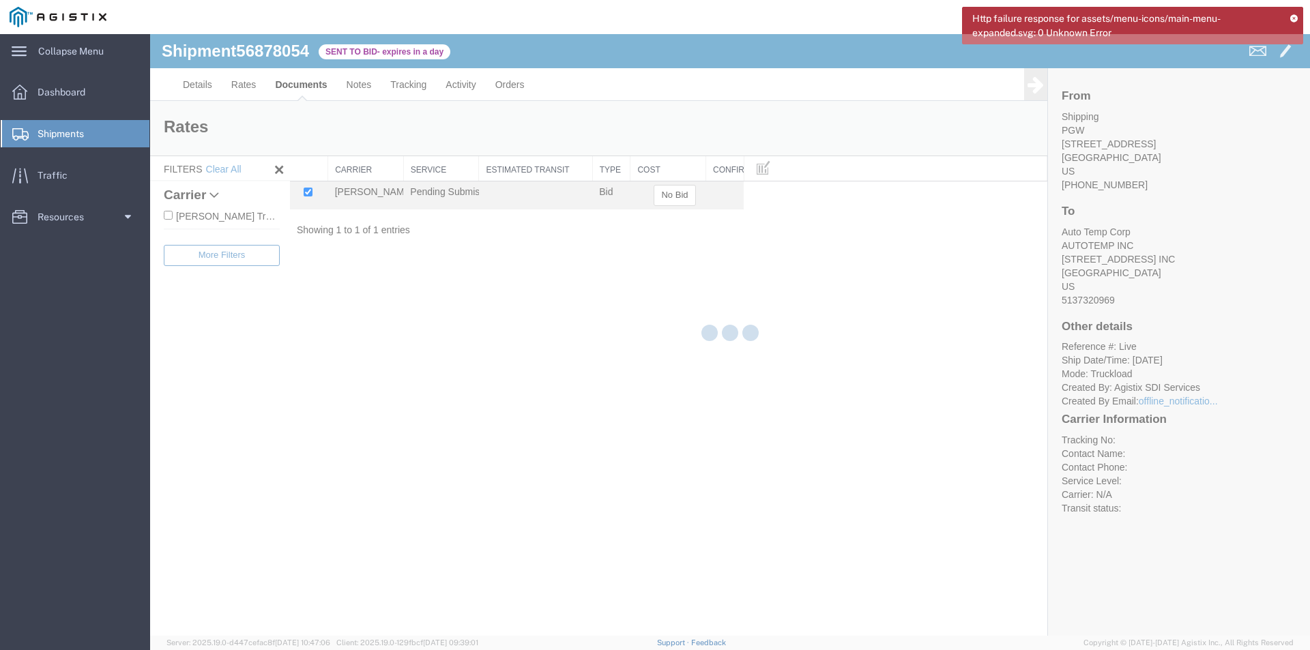
click at [1293, 20] on icon at bounding box center [1294, 18] width 8 height 8
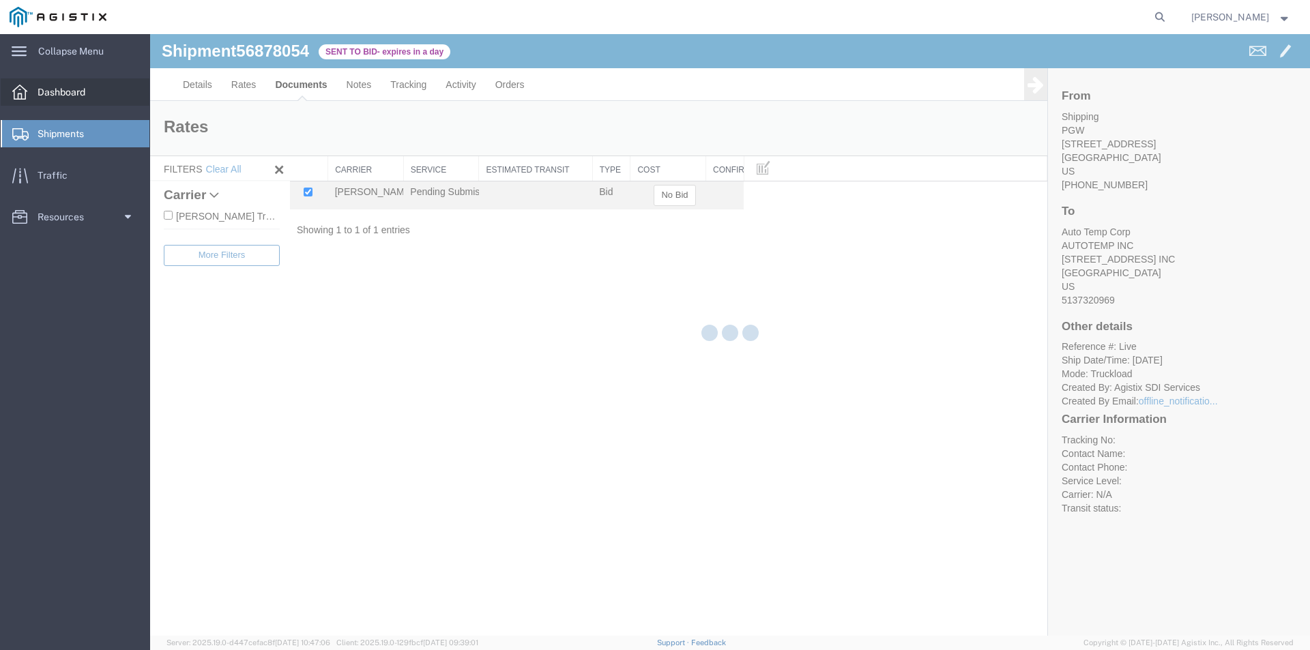
click at [63, 85] on span "Dashboard" at bounding box center [66, 91] width 57 height 27
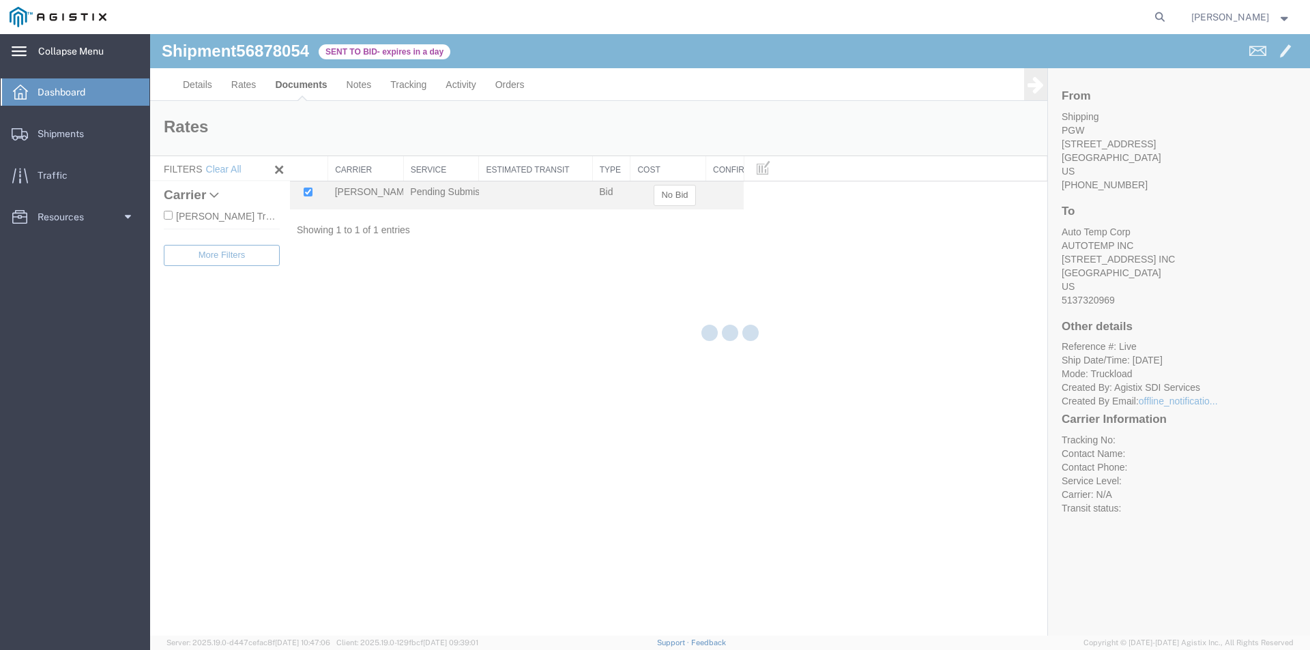
click at [68, 48] on span "Collapse Menu" at bounding box center [75, 51] width 75 height 27
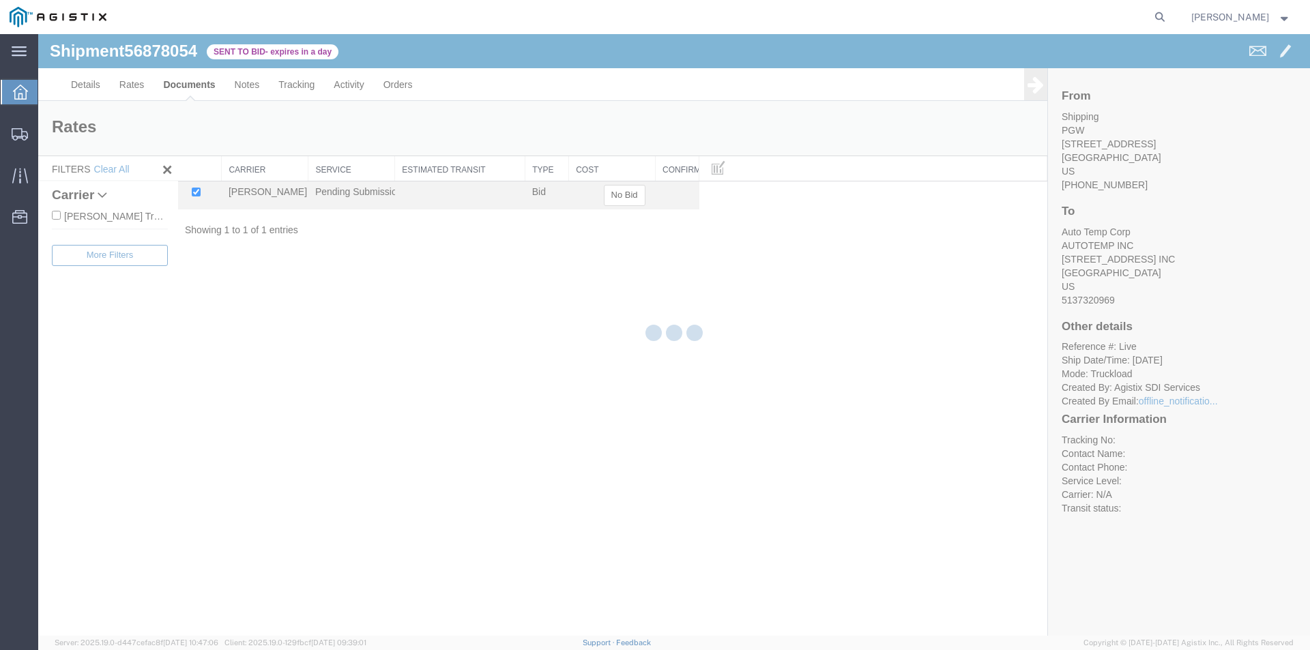
click at [392, 336] on div at bounding box center [673, 335] width 1271 height 602
click at [17, 91] on icon at bounding box center [20, 92] width 15 height 15
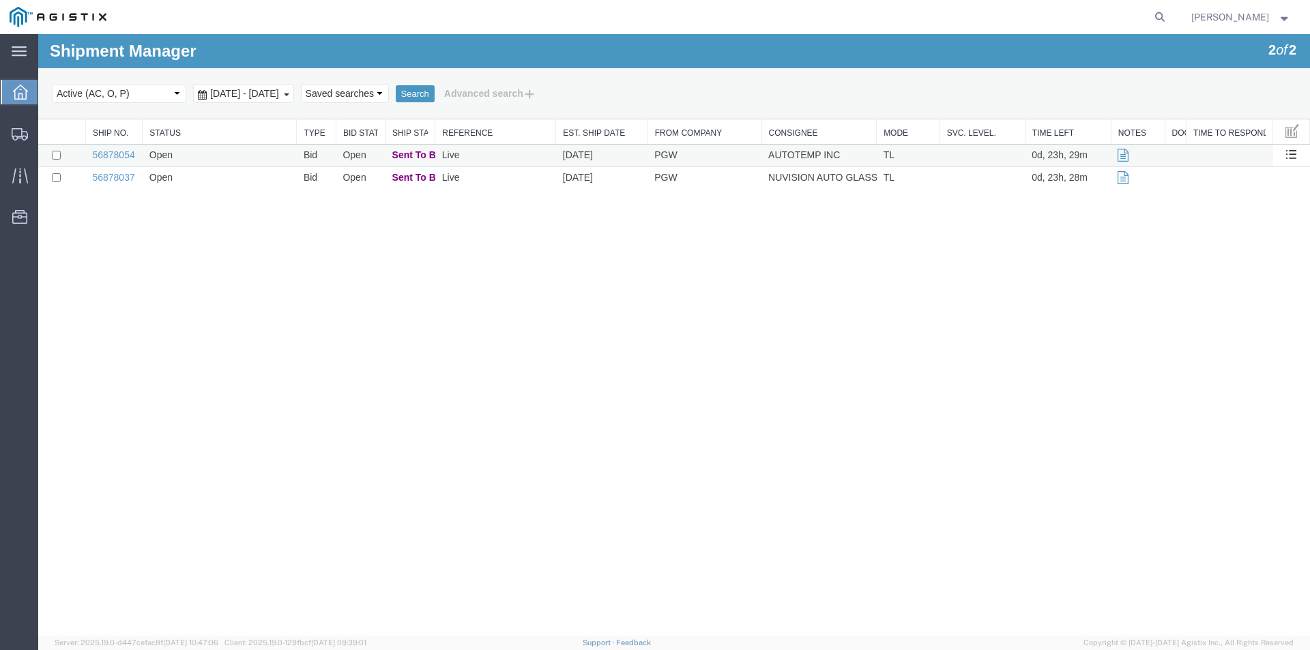
click at [724, 157] on td "PGW" at bounding box center [704, 156] width 114 height 23
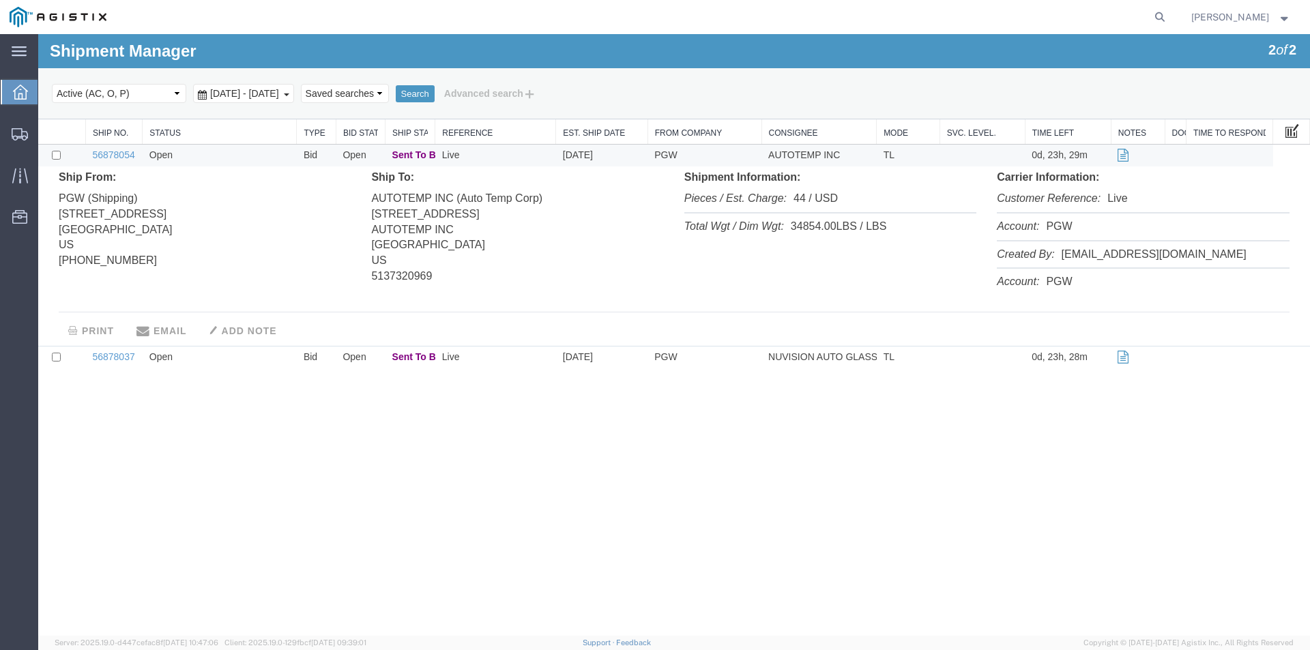
click at [1292, 129] on span at bounding box center [1292, 130] width 14 height 15
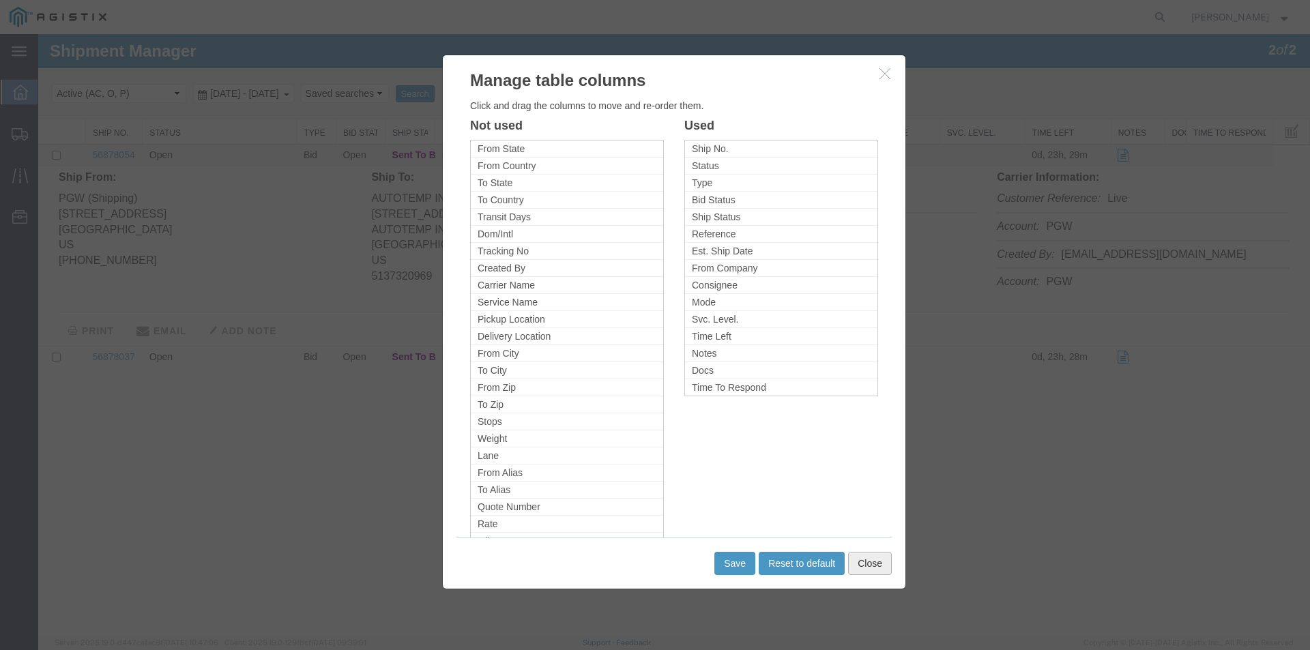
click at [878, 567] on button "Close" at bounding box center [870, 563] width 44 height 23
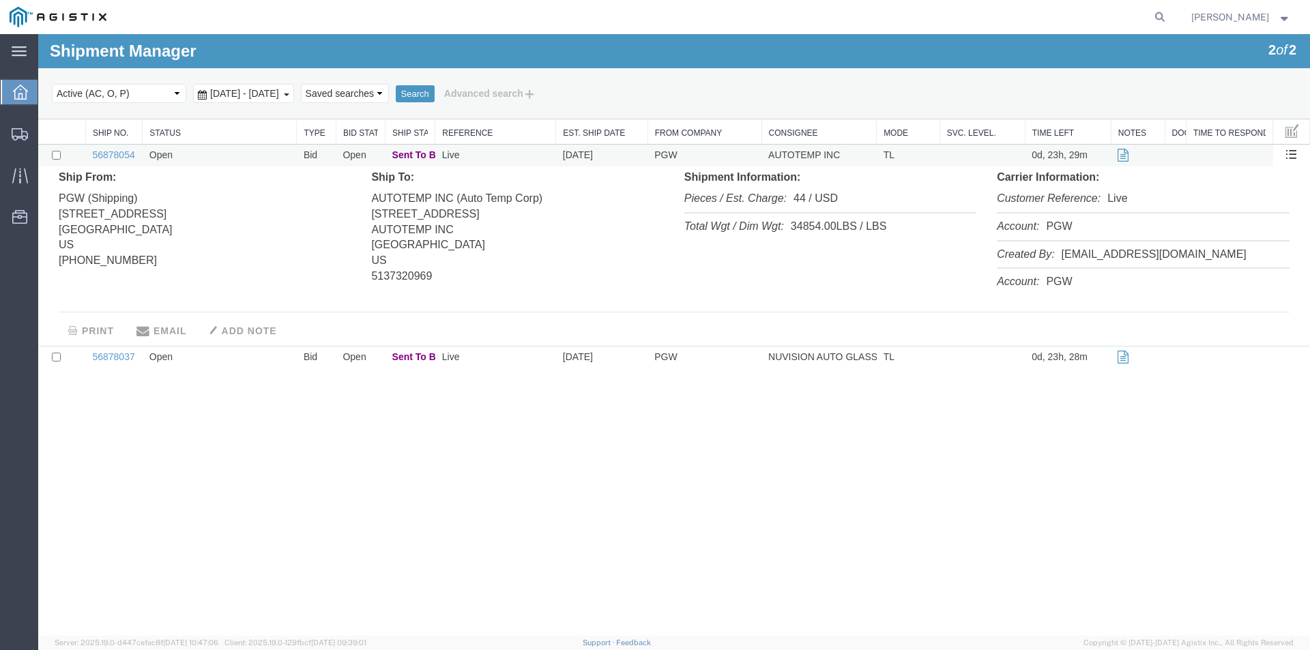
click at [314, 158] on td "Bid" at bounding box center [317, 156] width 40 height 23
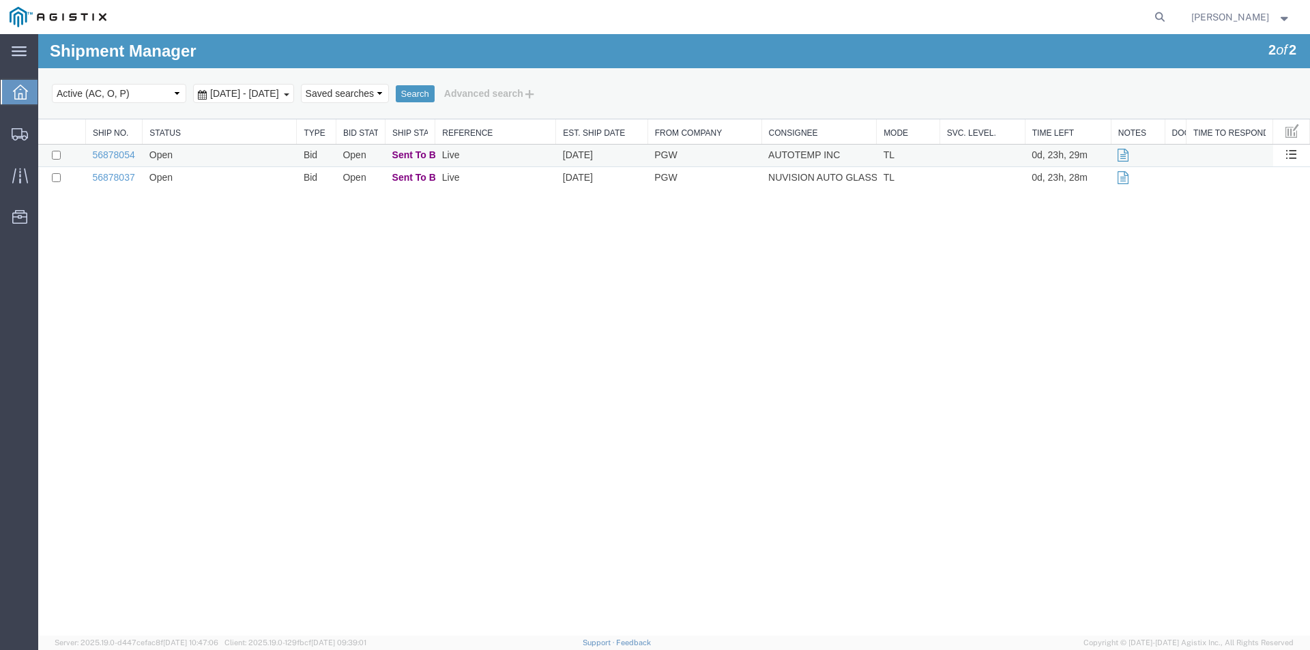
click at [1116, 158] on td at bounding box center [1137, 156] width 54 height 23
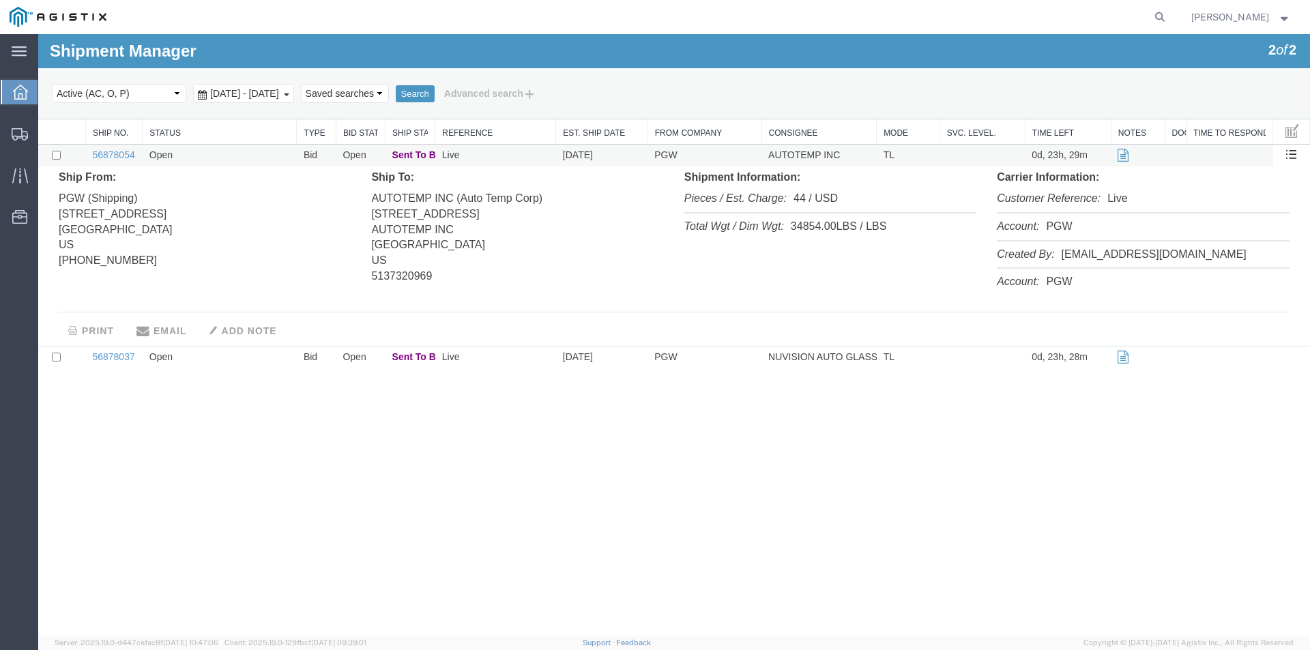
click at [162, 158] on td "Open" at bounding box center [220, 156] width 154 height 23
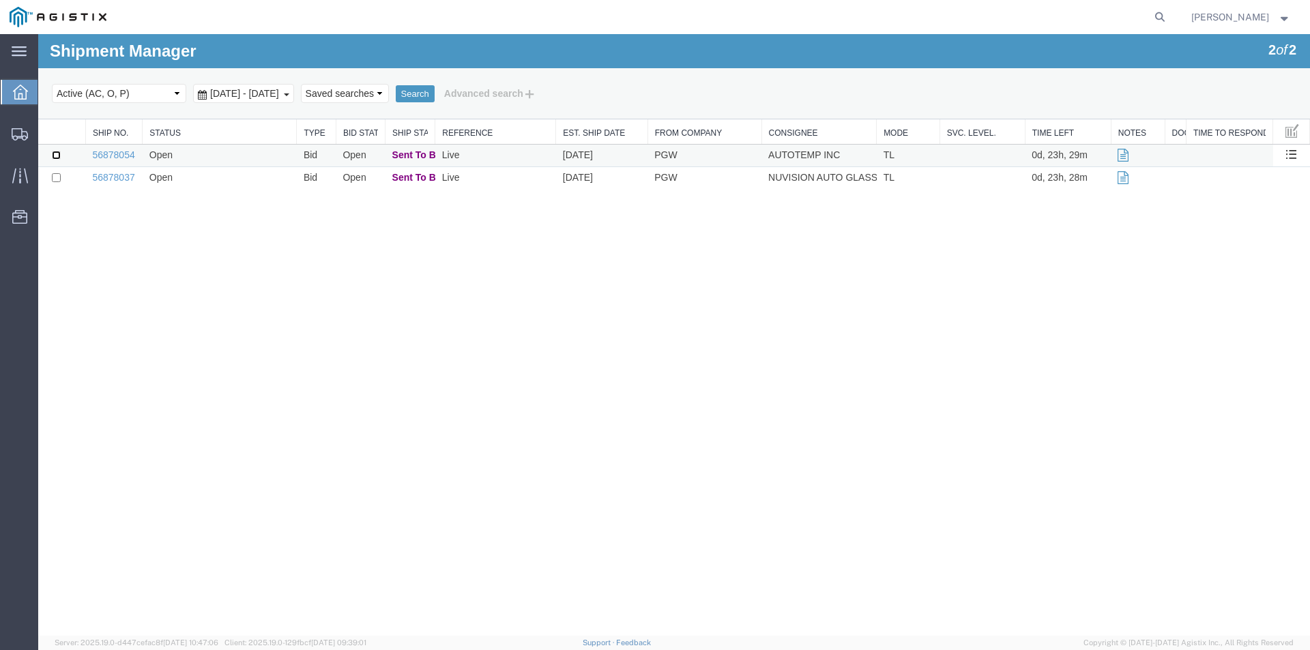
click at [54, 155] on input "checkbox" at bounding box center [56, 155] width 9 height 9
checkbox input "true"
click at [101, 154] on link "56878054" at bounding box center [113, 154] width 42 height 11
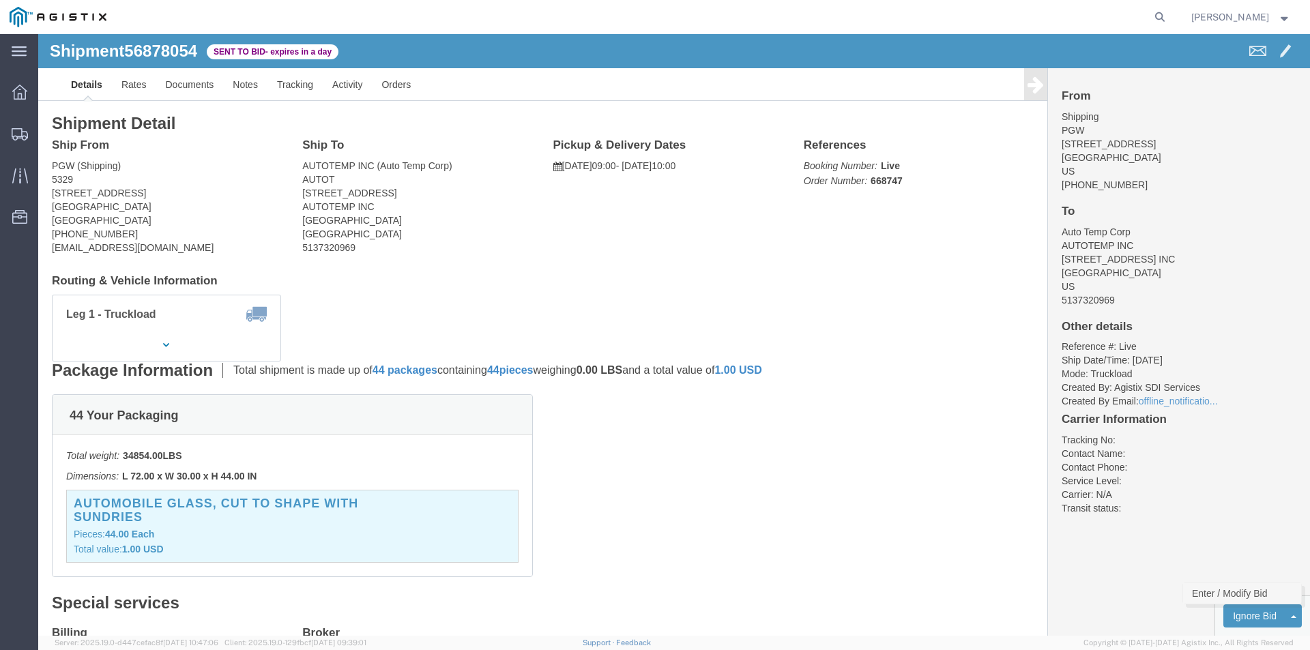
click link "Enter / Modify Bid"
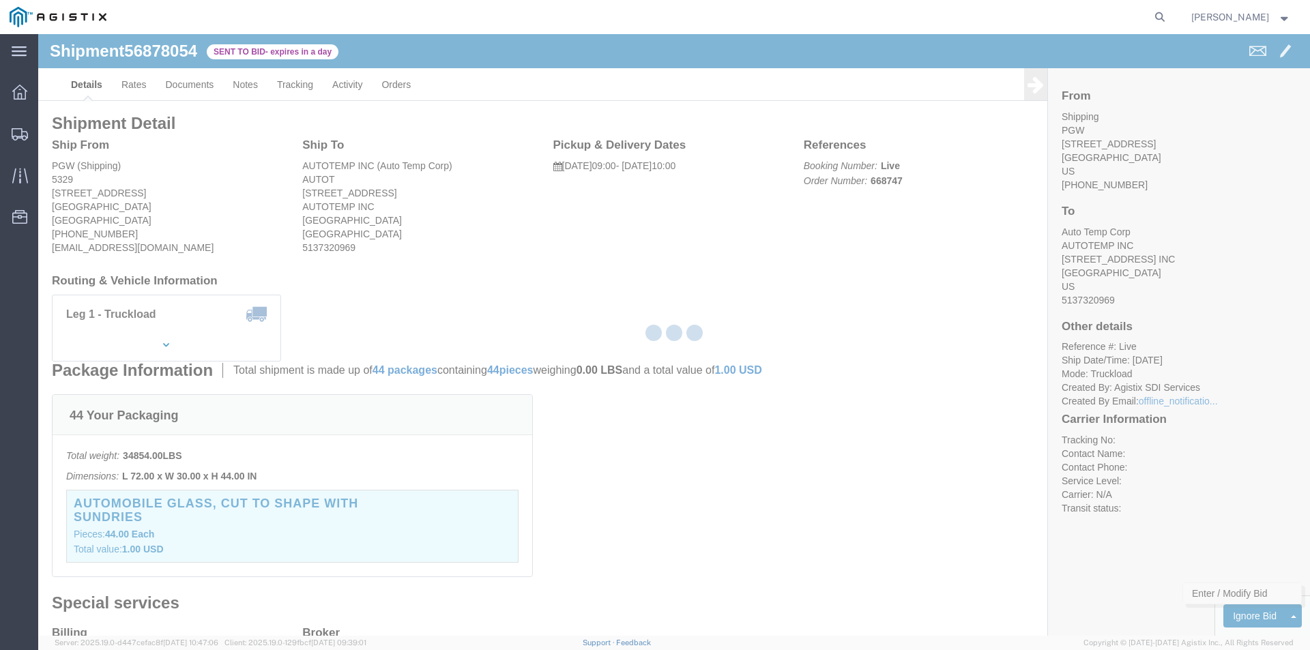
select select "23493"
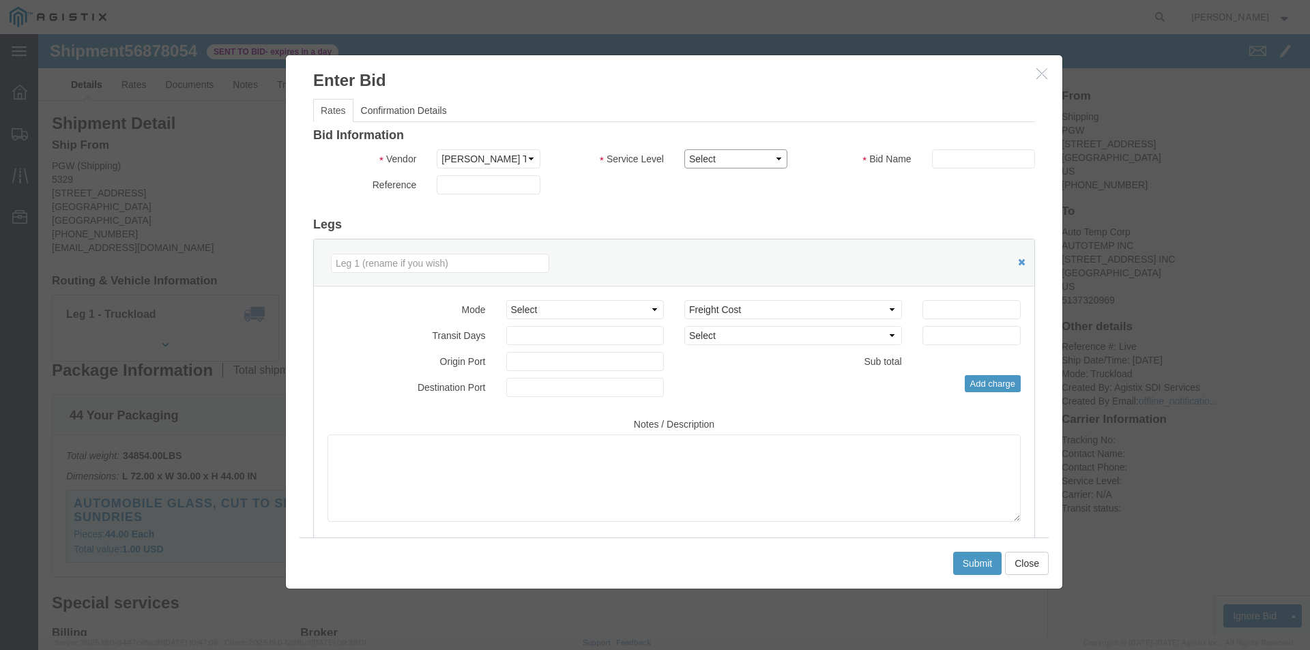
click select "Select Rail TL Standard 3 - 5 Day"
select select "43283"
click select "Select Rail TL Standard 3 - 5 Day"
click div
click input "text"
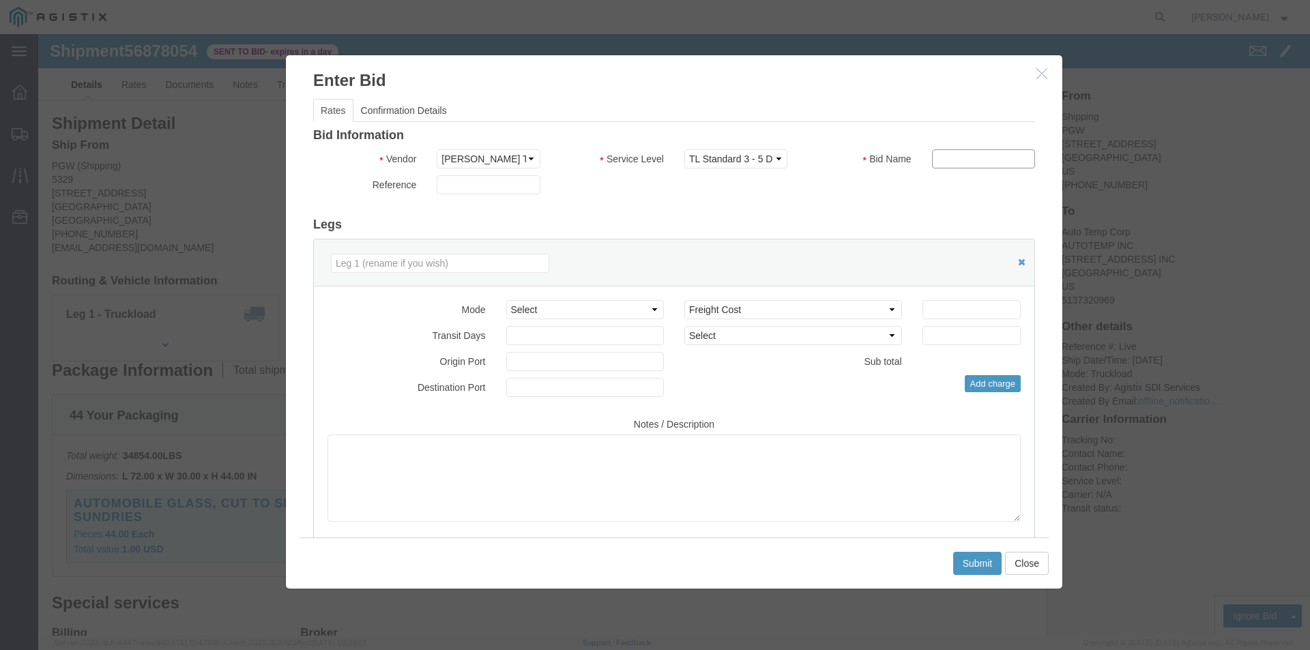
type input "[PERSON_NAME]"
click input "number"
type input "425"
click select "Select Air Less than Truckload Multi-Leg Ocean Freight Rail Small Parcel Truckl…"
select select "TL"
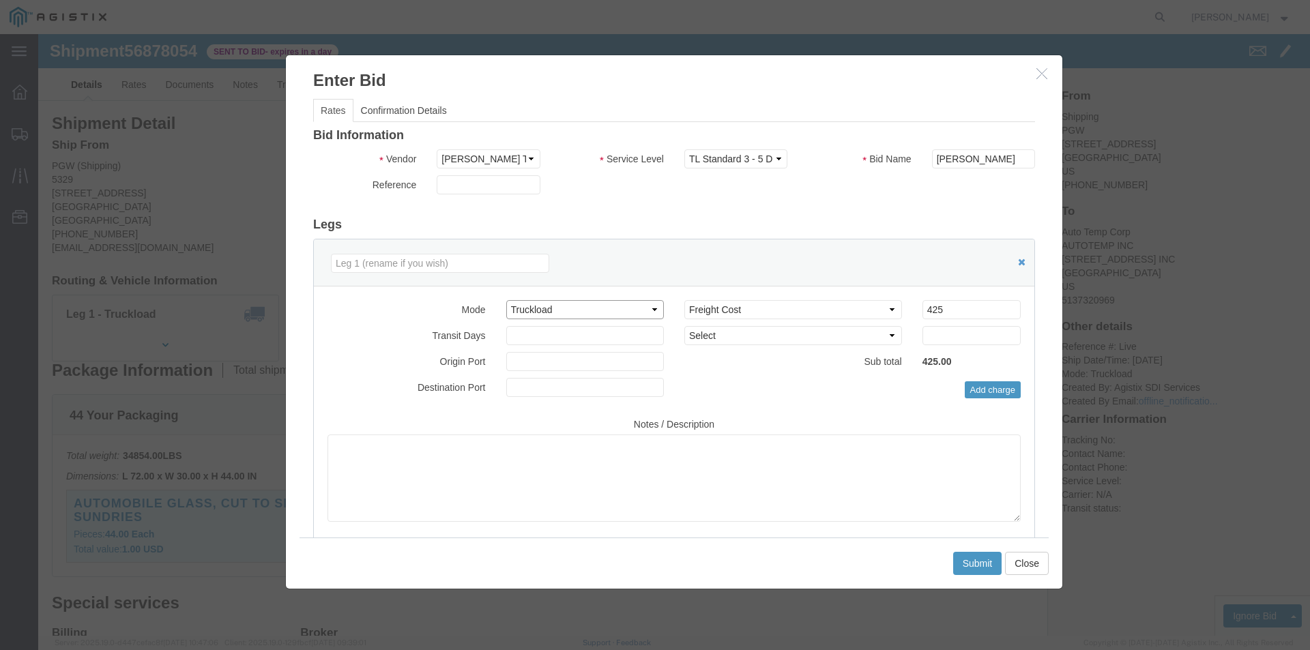
click select "Select Air Less than Truckload Multi-Leg Ocean Freight Rail Small Parcel Truckl…"
click select "Select 2 Day Service 3 Axle Winch Truck 3 to 5 Day Service 96L Domestic Flat Ra…"
click button "Add charge"
select select
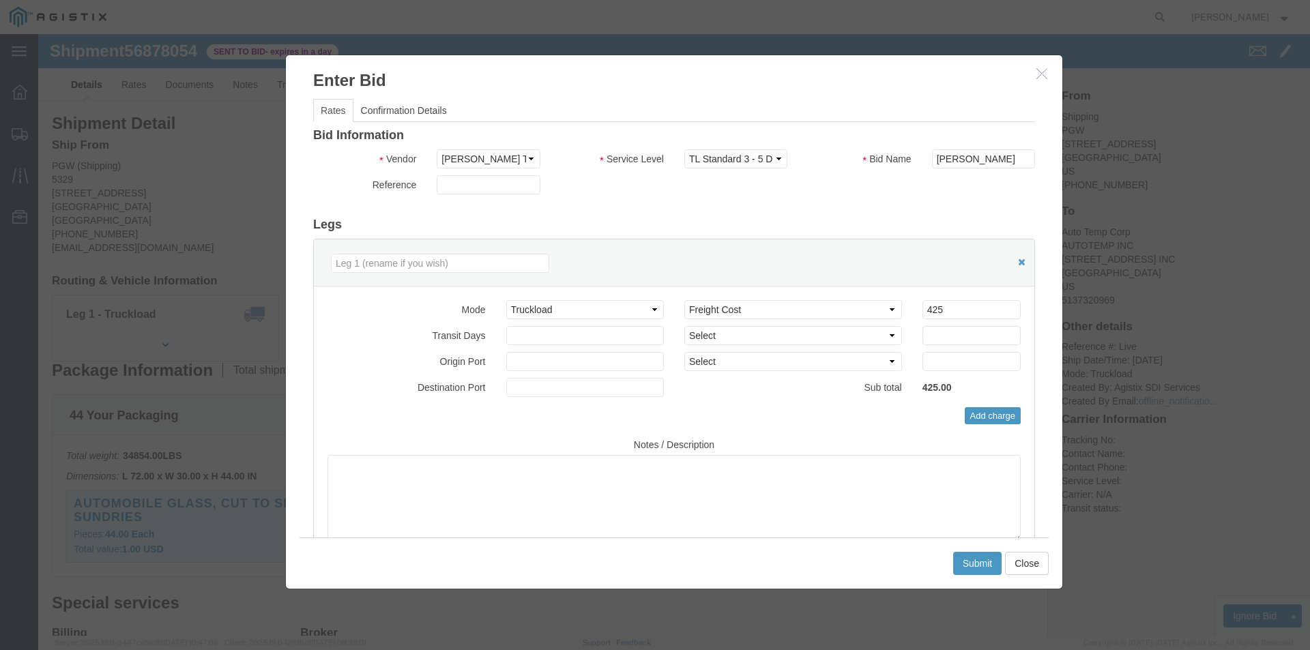
click div "Submit Close"
click button "Submit"
